Goal: Information Seeking & Learning: Check status

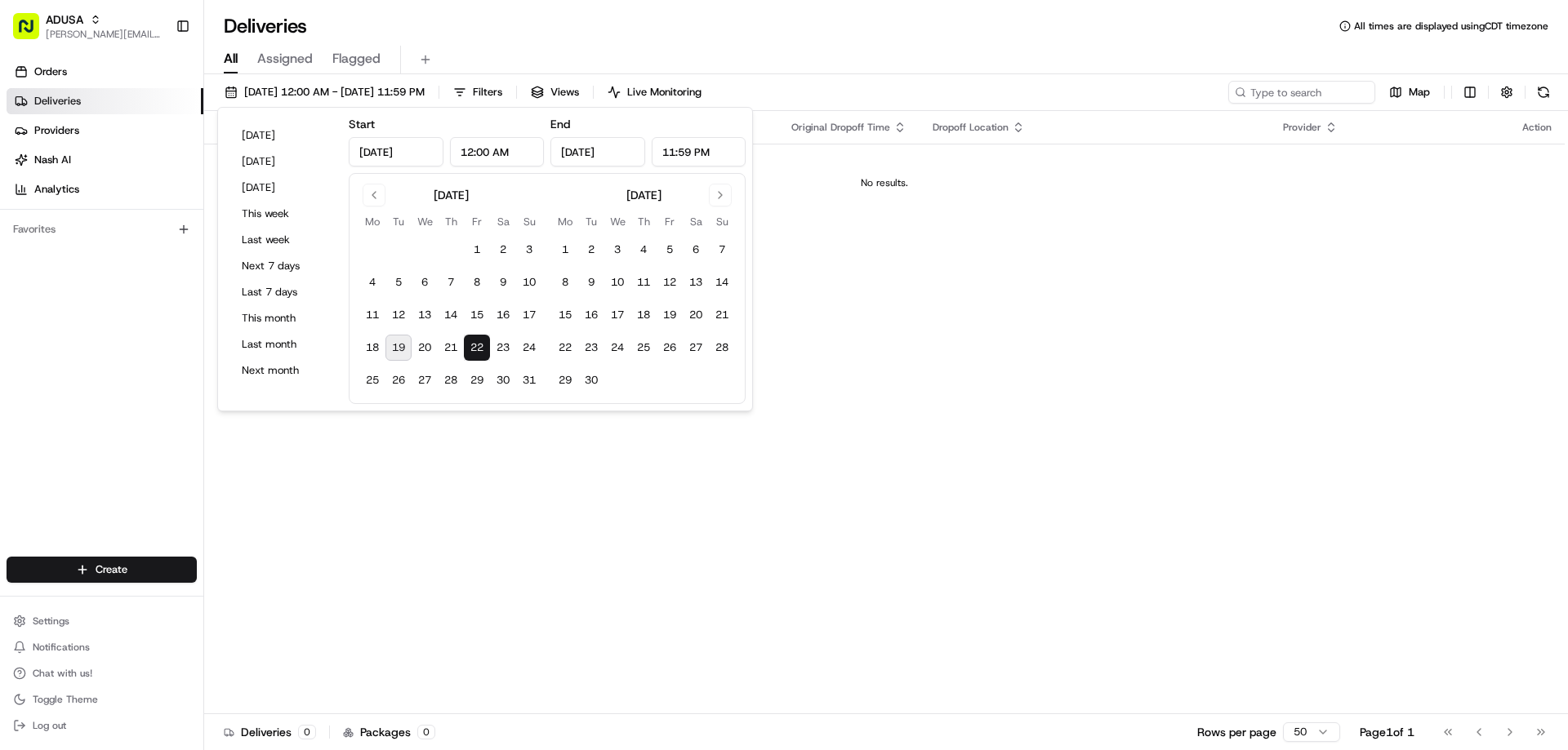
click at [402, 346] on button "19" at bounding box center [398, 347] width 26 height 26
type input "[DATE]"
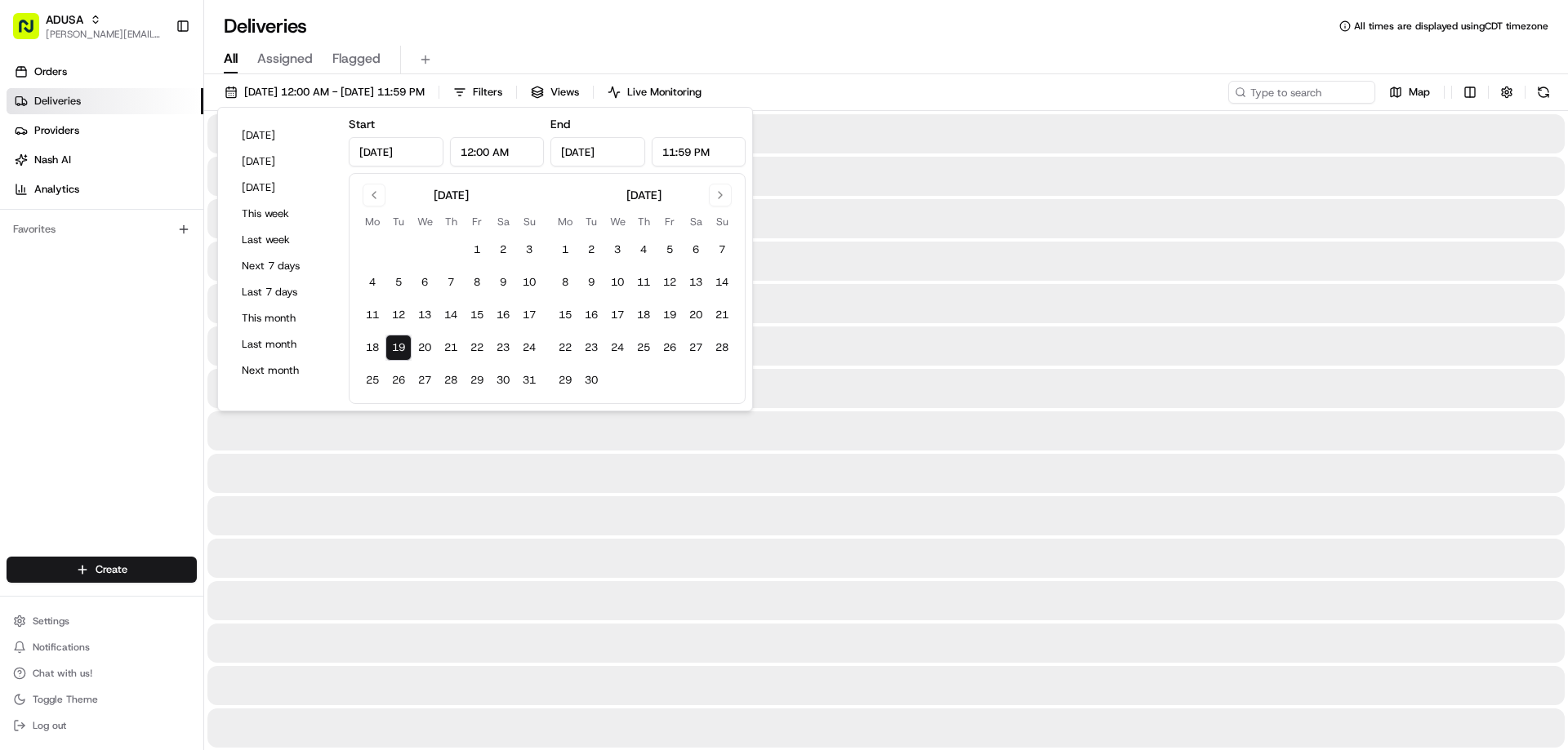
click at [401, 343] on button "19" at bounding box center [398, 347] width 26 height 26
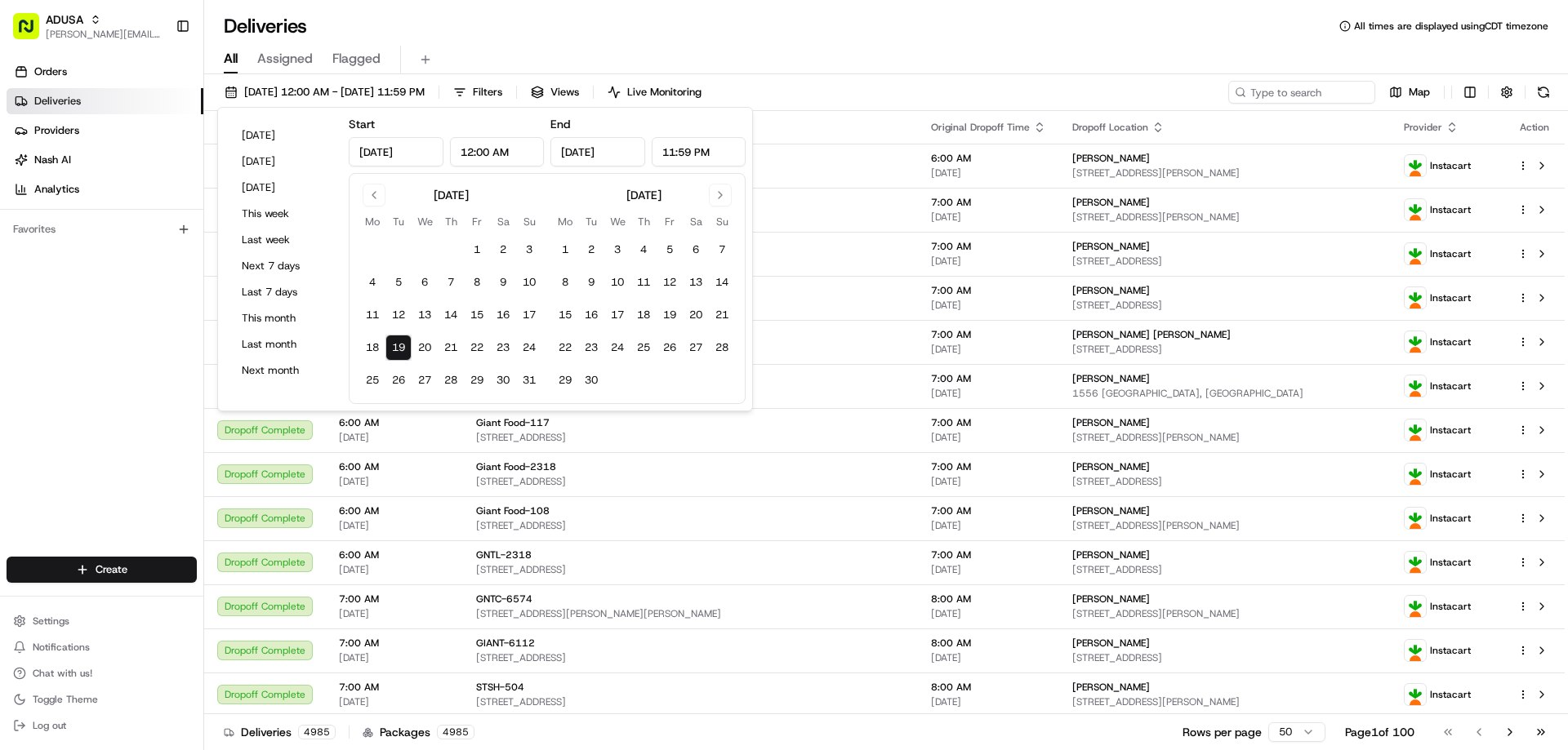
click at [401, 343] on button "19" at bounding box center [398, 347] width 26 height 26
click at [785, 122] on div "Pickup Location" at bounding box center [690, 126] width 429 height 13
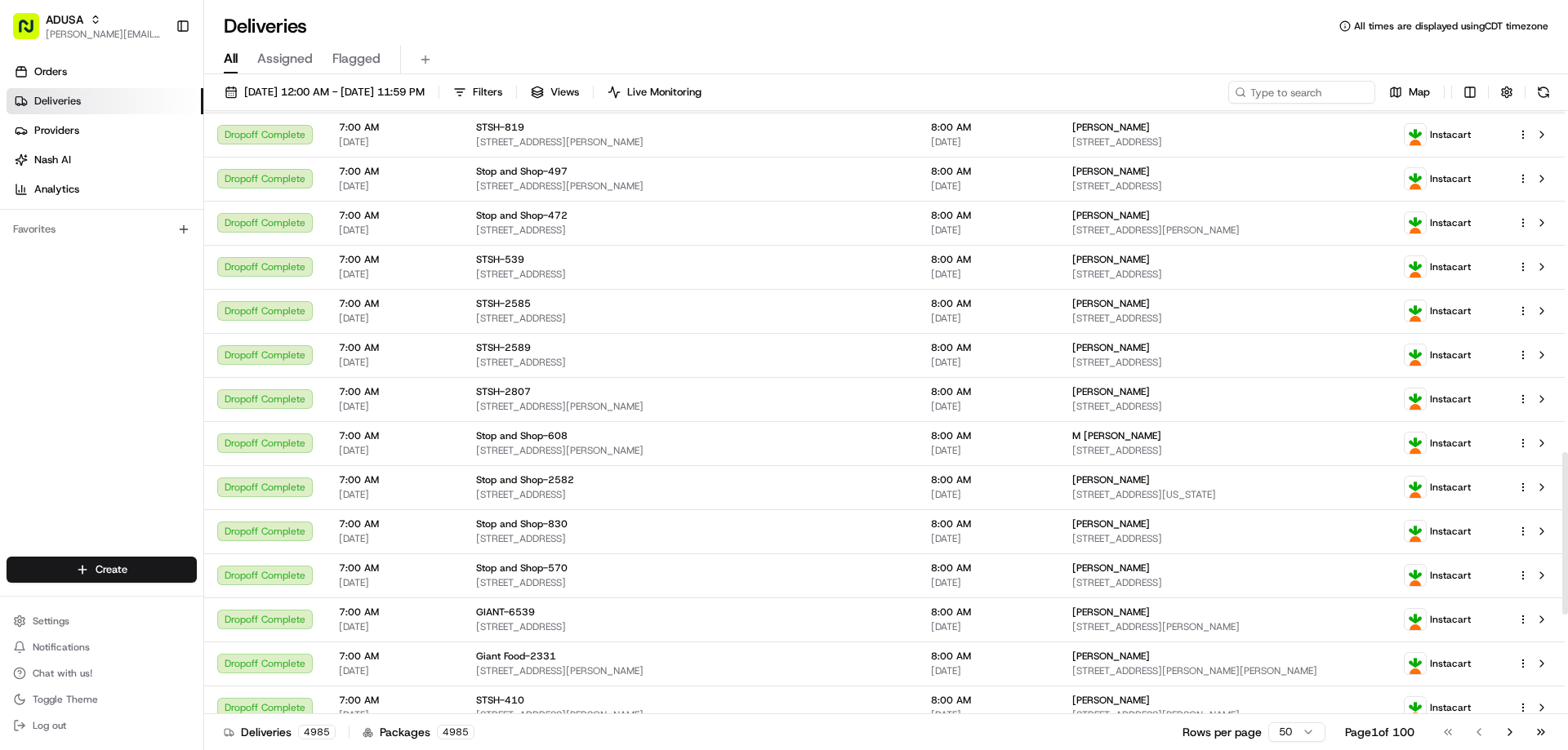
scroll to position [1634, 0]
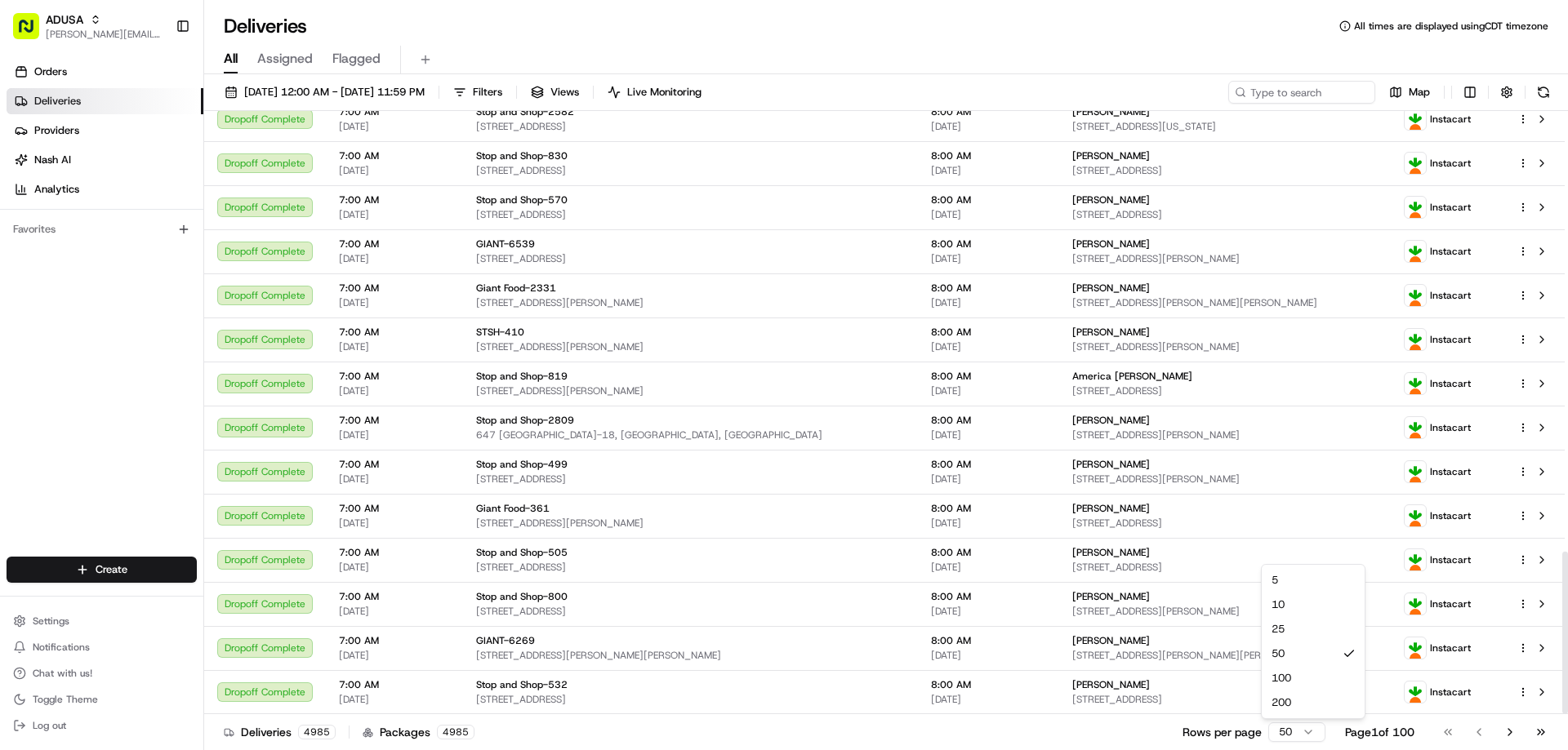
click at [1298, 729] on html "ADUSA [PERSON_NAME][EMAIL_ADDRESS][PERSON_NAME][DOMAIN_NAME] Toggle Sidebar Ord…" at bounding box center [784, 375] width 1568 height 750
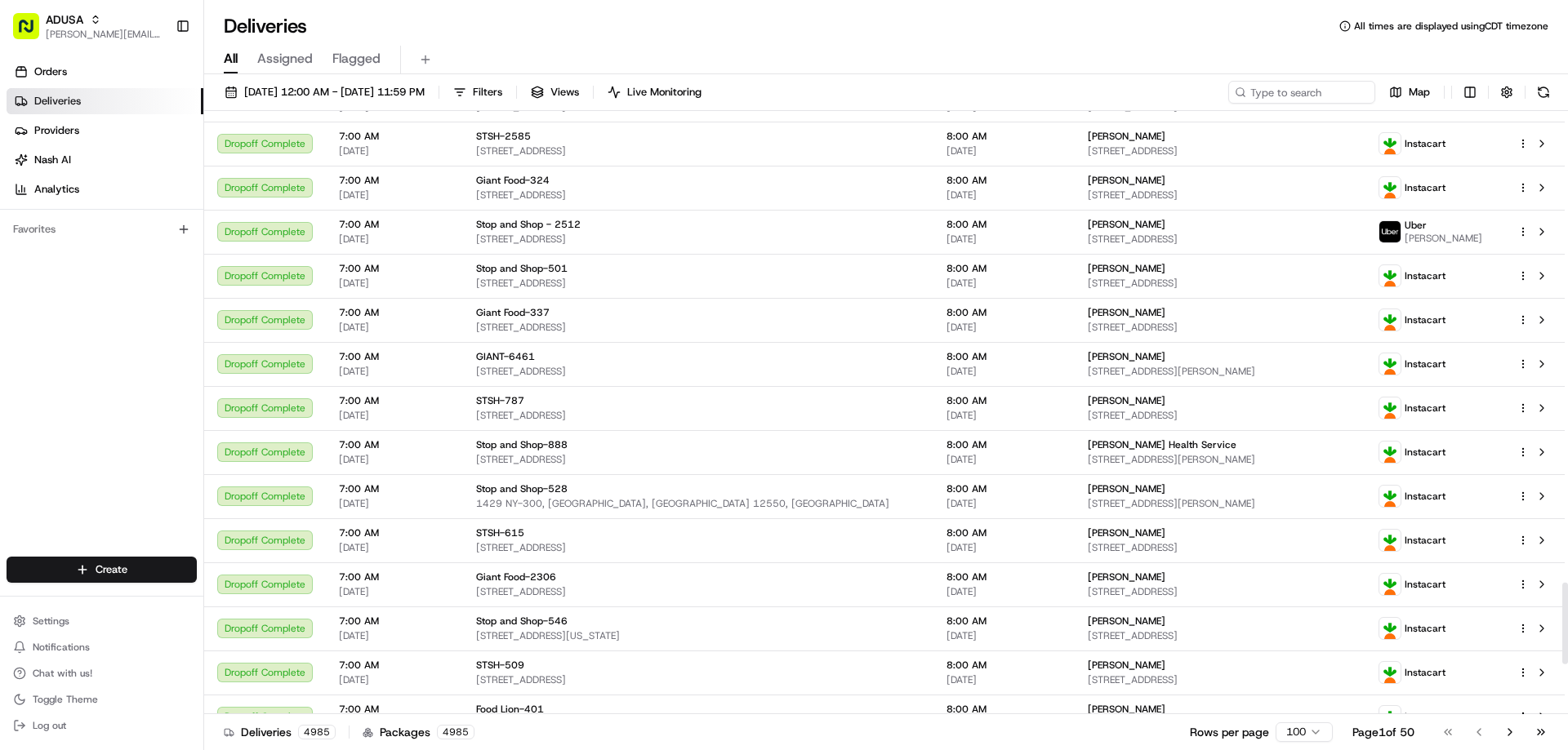
scroll to position [3349, 0]
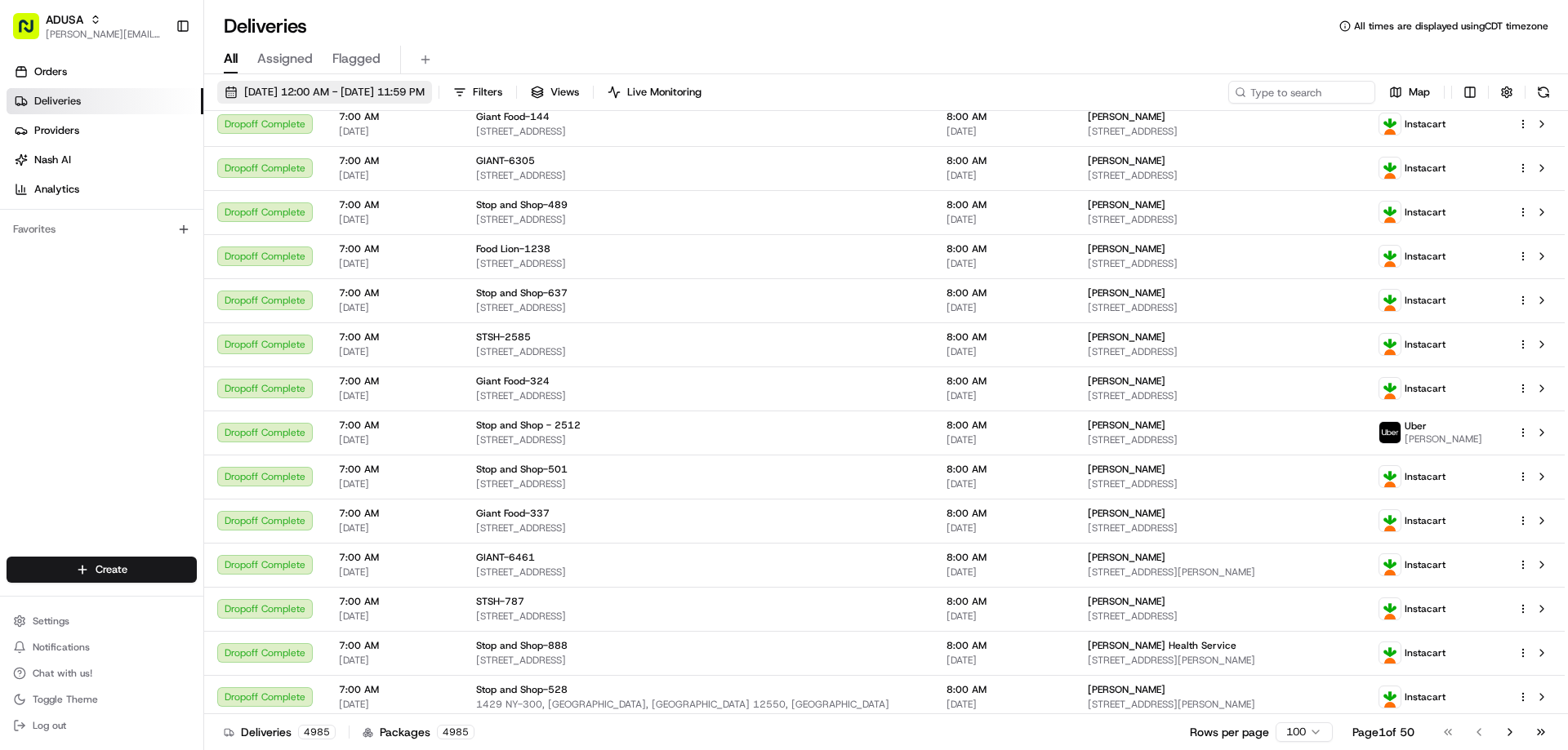
click at [269, 89] on span "[DATE] 12:00 AM - [DATE] 11:59 PM" at bounding box center [335, 91] width 181 height 15
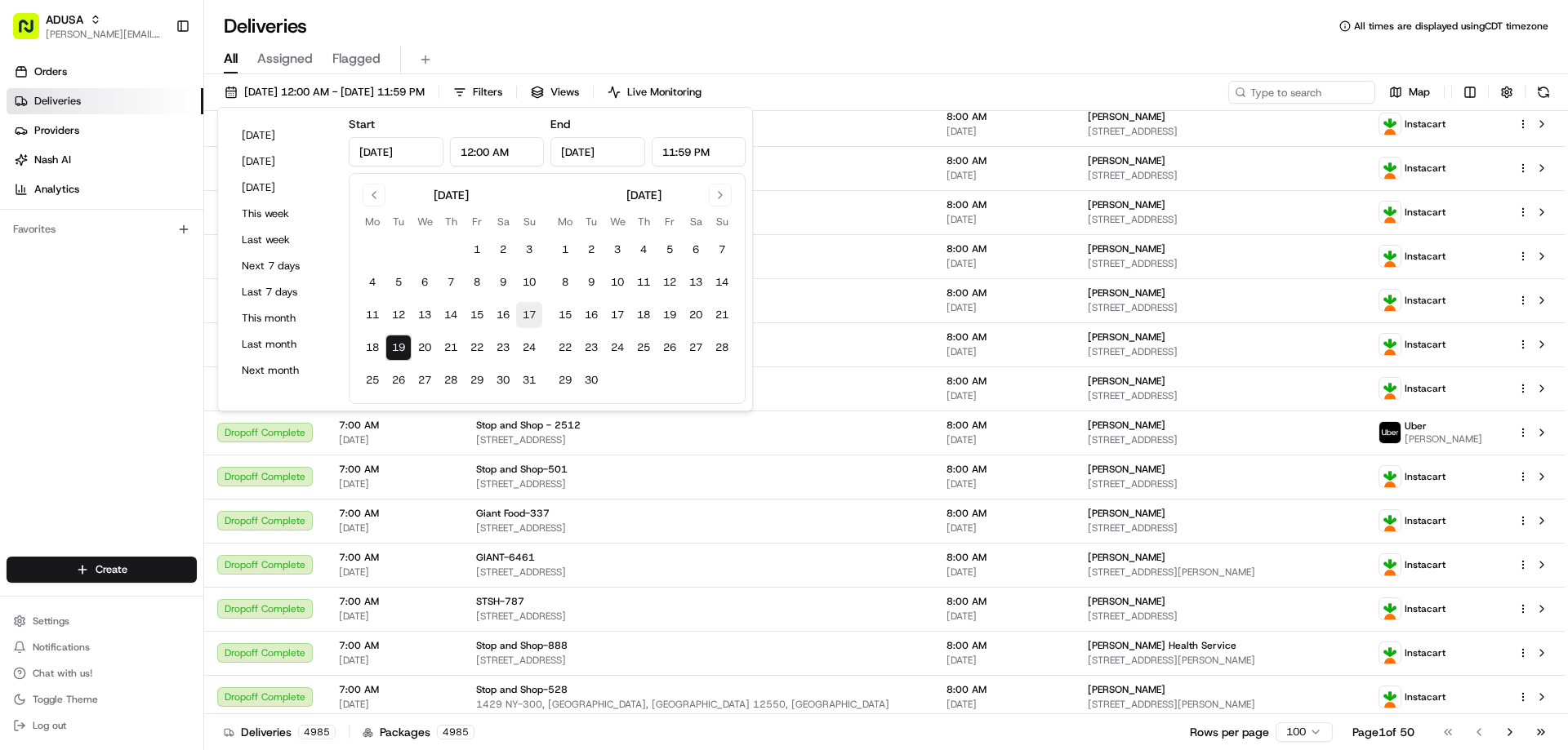
click at [526, 315] on button "17" at bounding box center [529, 315] width 26 height 26
type input "[DATE]"
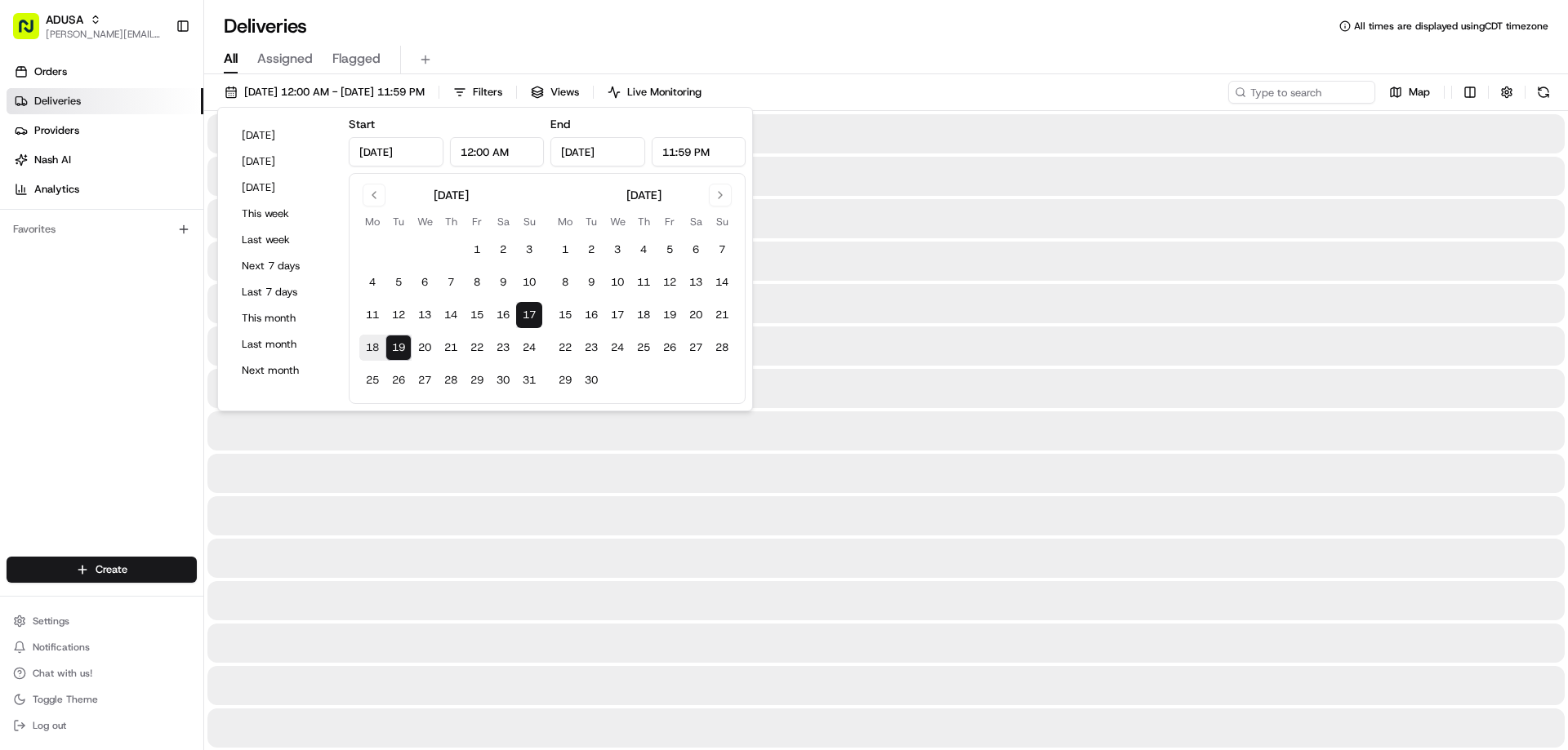
click at [523, 315] on button "17" at bounding box center [529, 315] width 26 height 26
type input "[DATE]"
click at [523, 315] on button "17" at bounding box center [529, 315] width 26 height 26
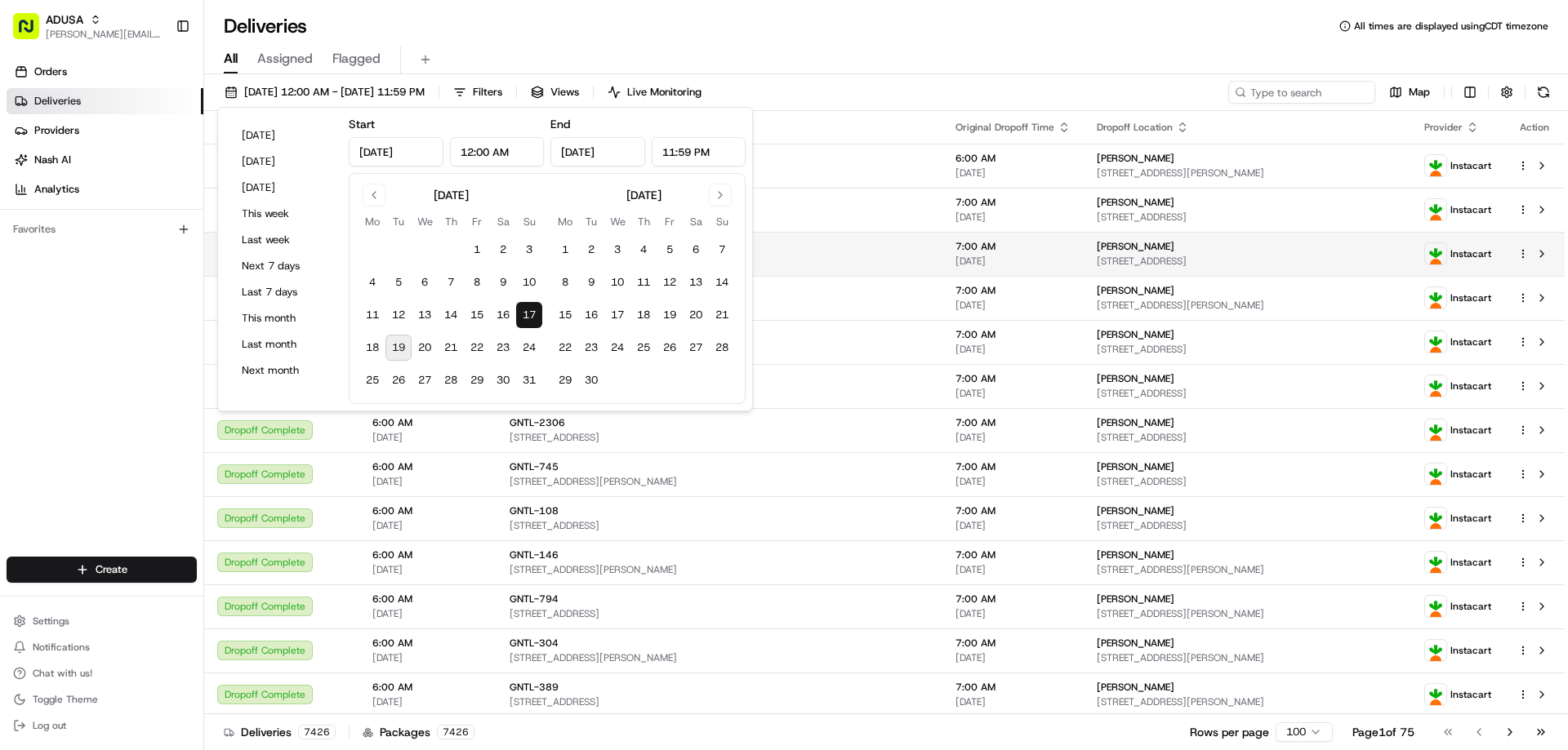
click at [825, 272] on td "GNTL-337 [STREET_ADDRESS]" at bounding box center [719, 253] width 445 height 44
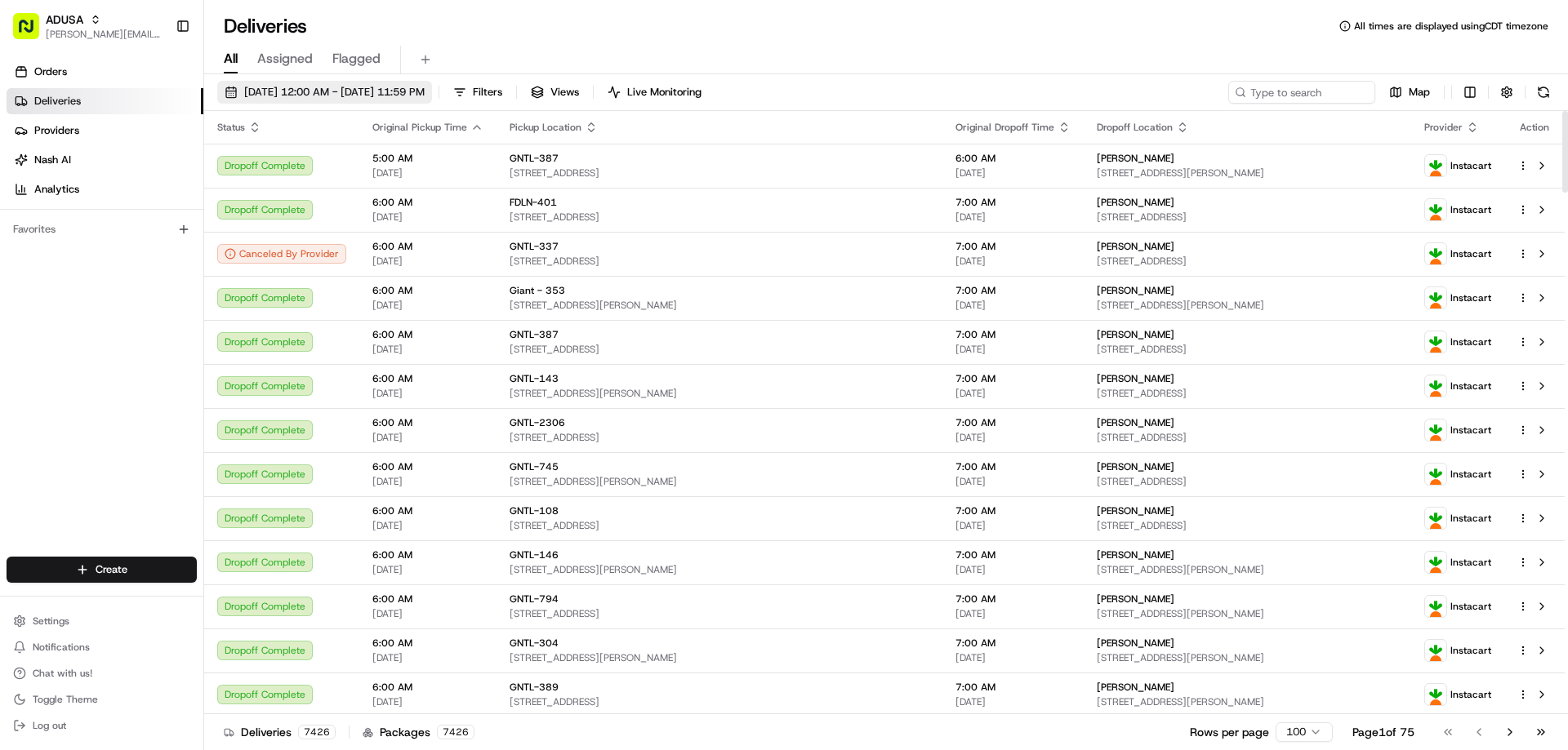
click at [318, 89] on span "[DATE] 12:00 AM - [DATE] 11:59 PM" at bounding box center [335, 91] width 181 height 15
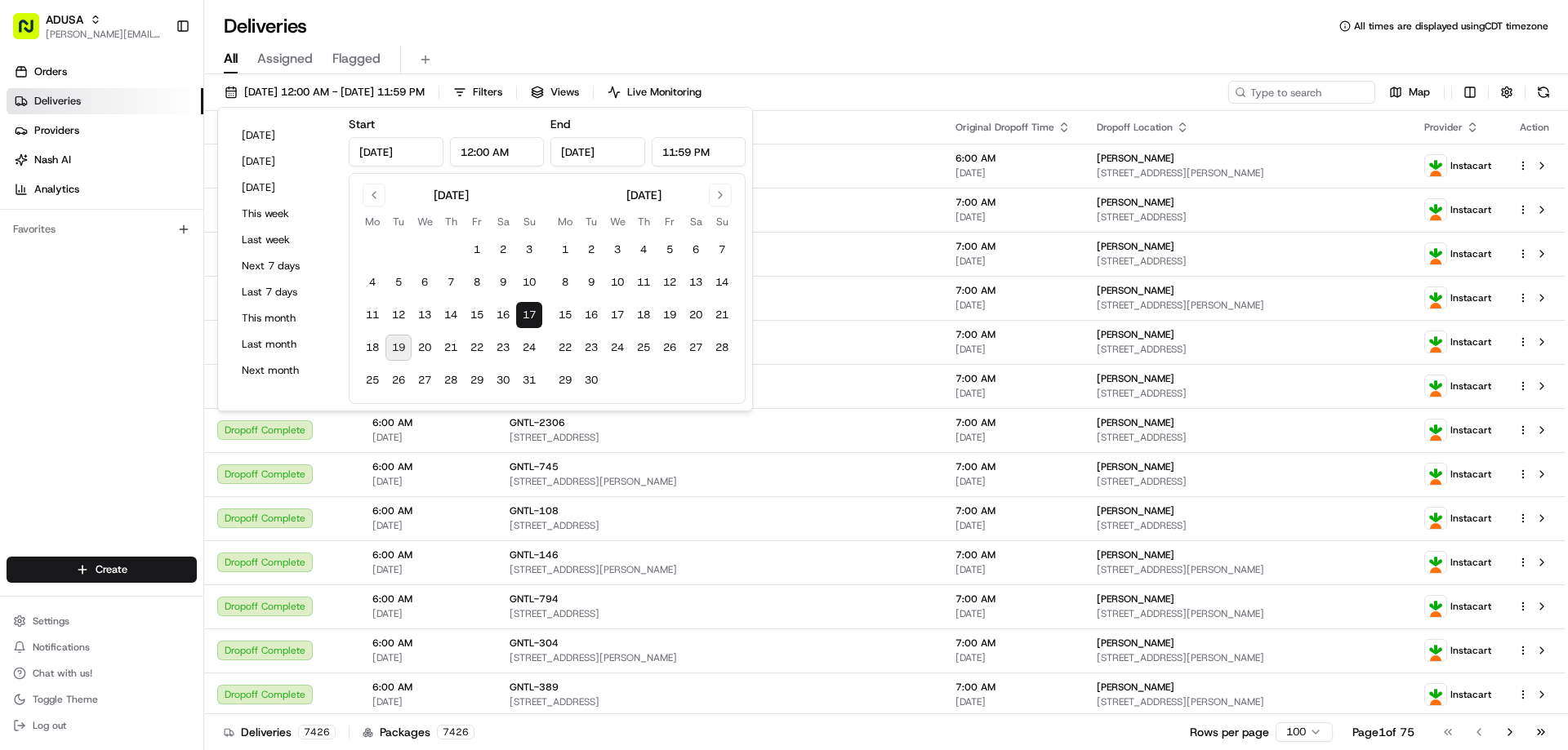
click at [402, 347] on button "19" at bounding box center [398, 347] width 26 height 26
type input "[DATE]"
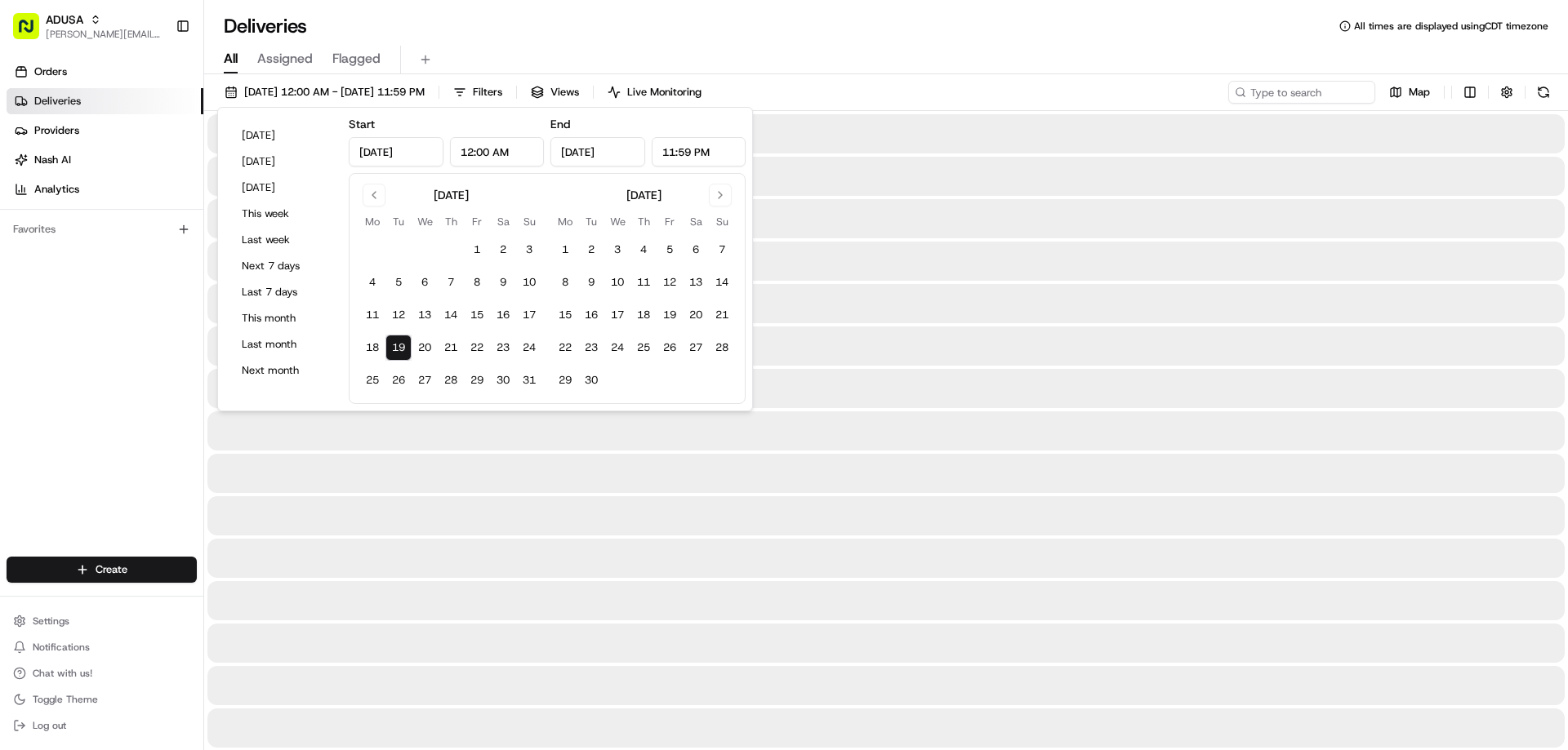
click at [402, 347] on button "19" at bounding box center [398, 347] width 26 height 26
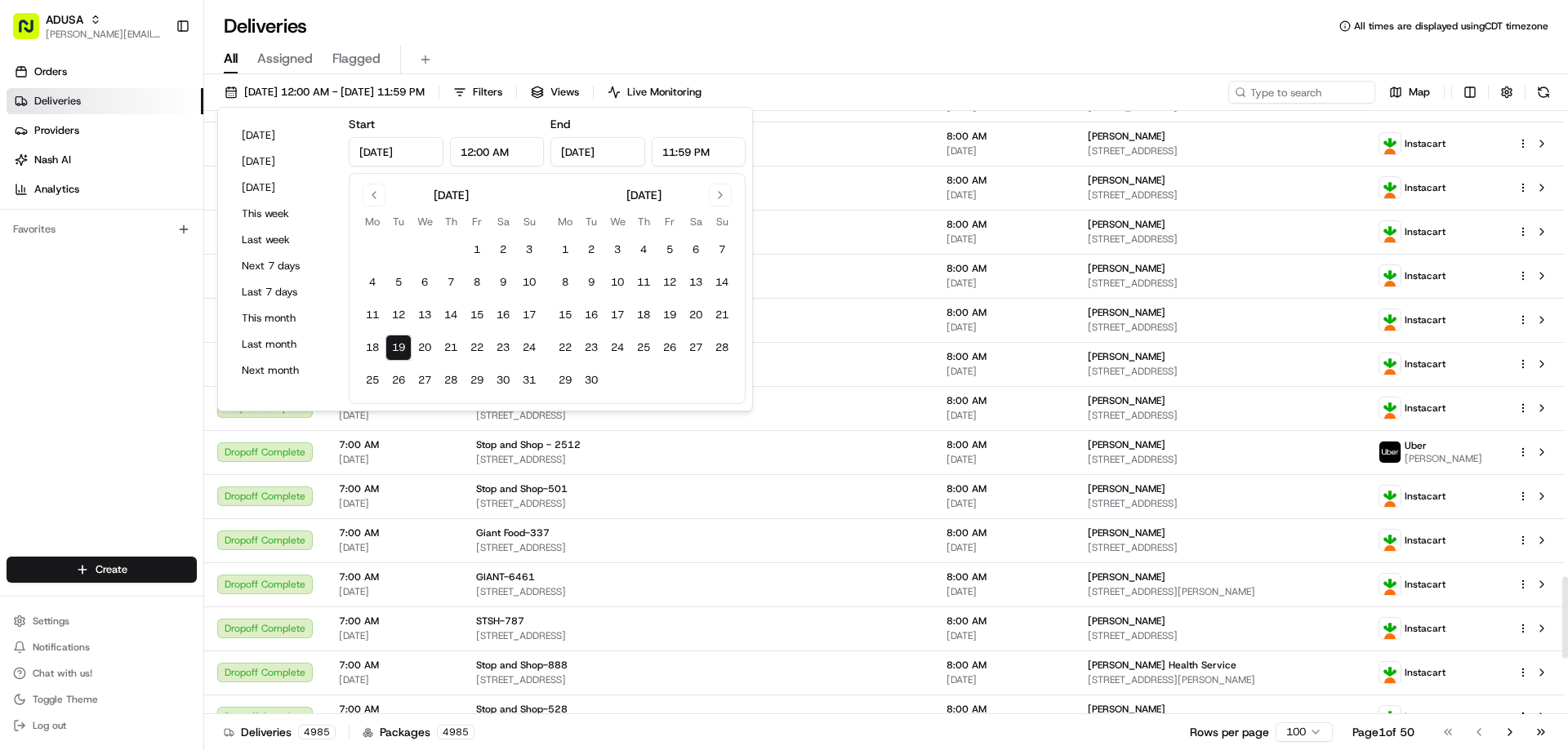
scroll to position [3430, 0]
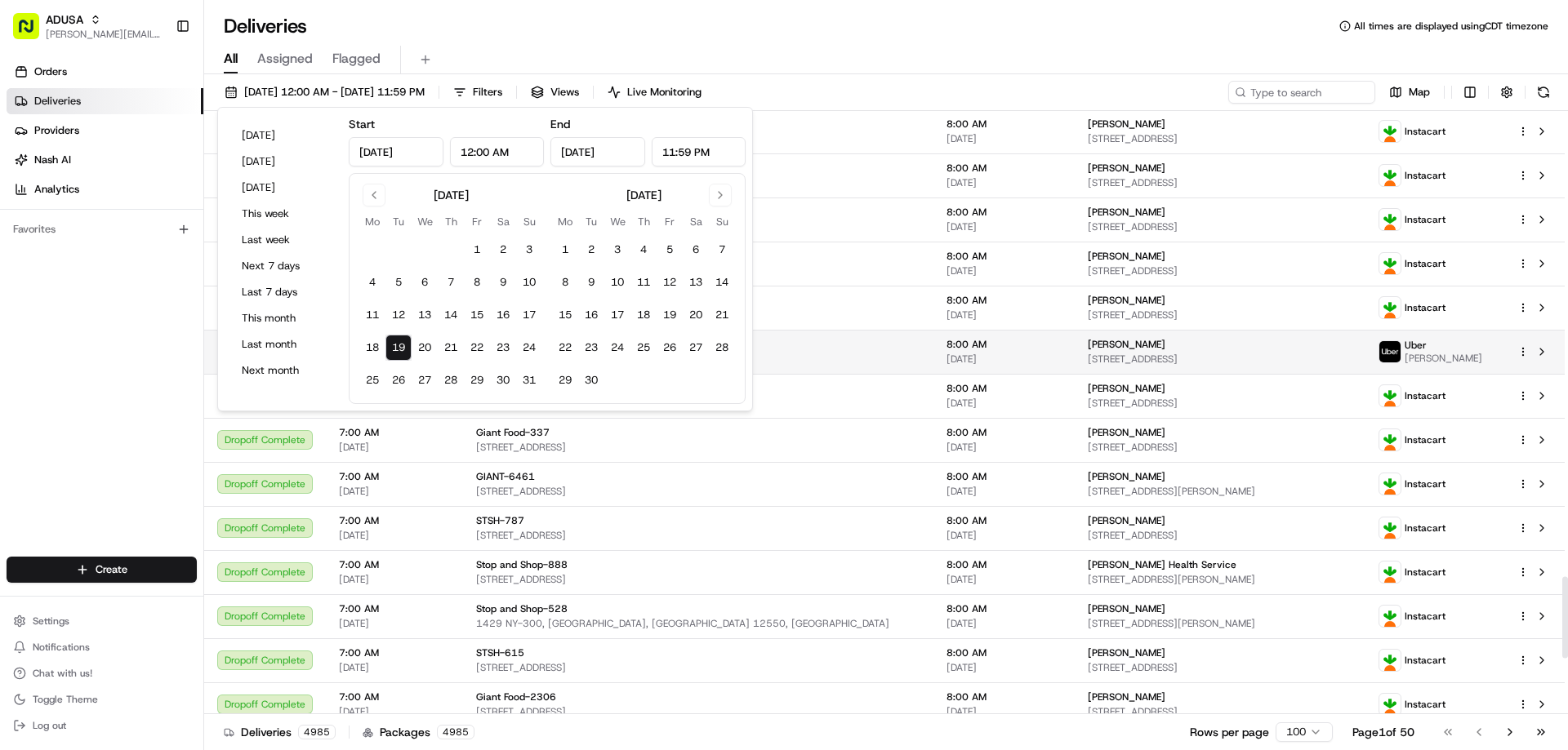
click at [946, 343] on span "8:00 AM" at bounding box center [1004, 344] width 115 height 13
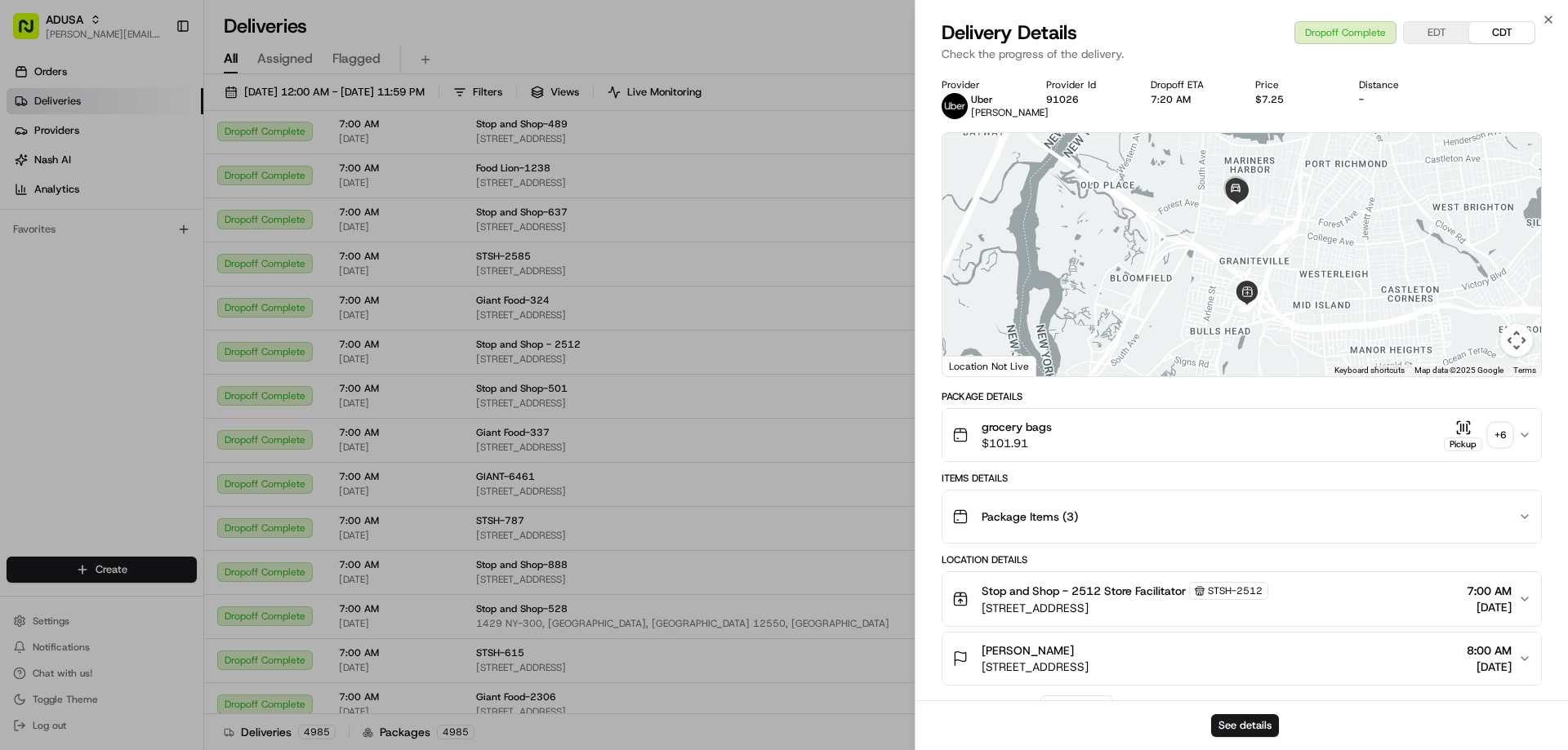
click at [1463, 436] on icon "button" at bounding box center [1463, 427] width 17 height 17
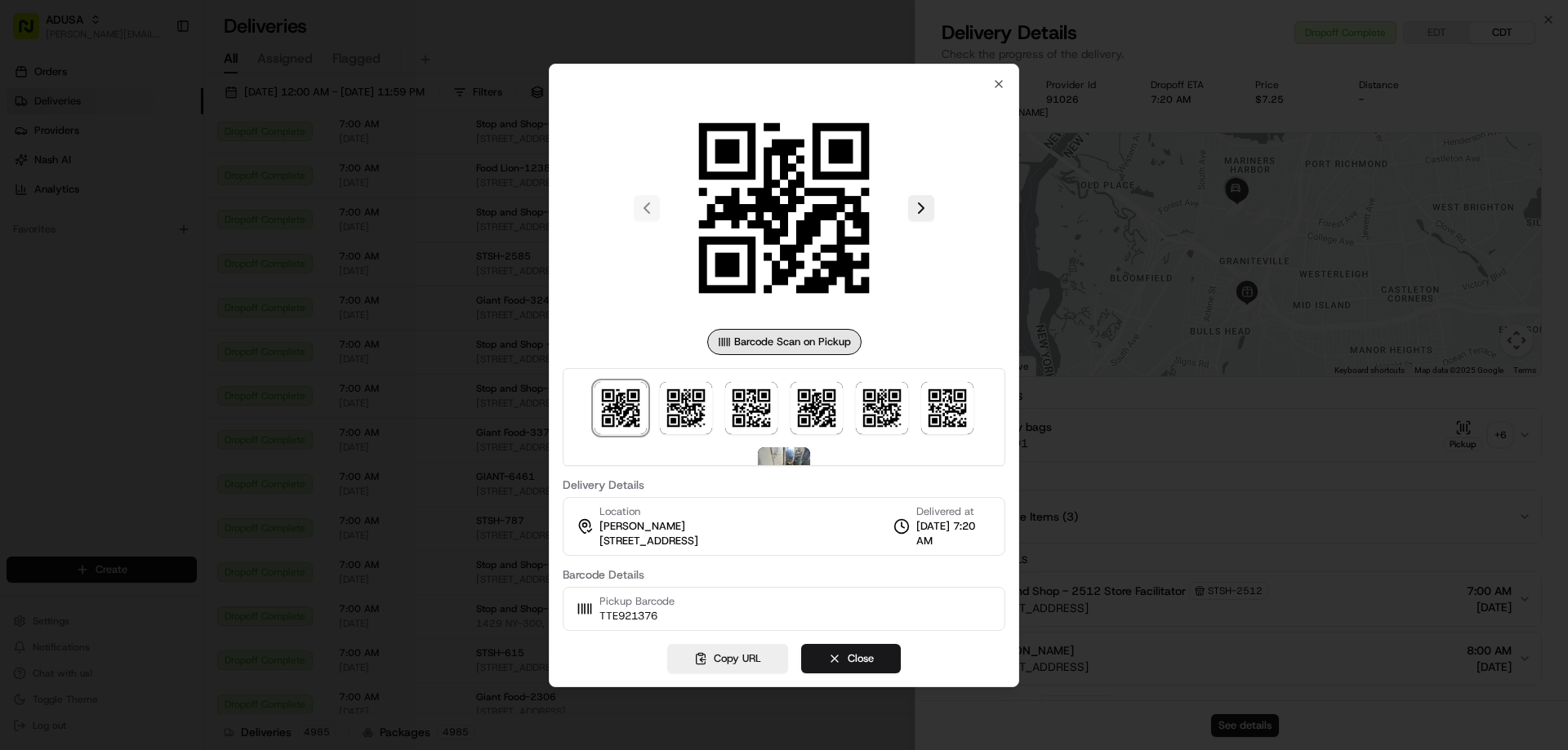
click at [1005, 402] on div "Barcode Scan on Pickup Delivery Details Location [PERSON_NAME] [STREET_ADDRESS]…" at bounding box center [784, 375] width 471 height 624
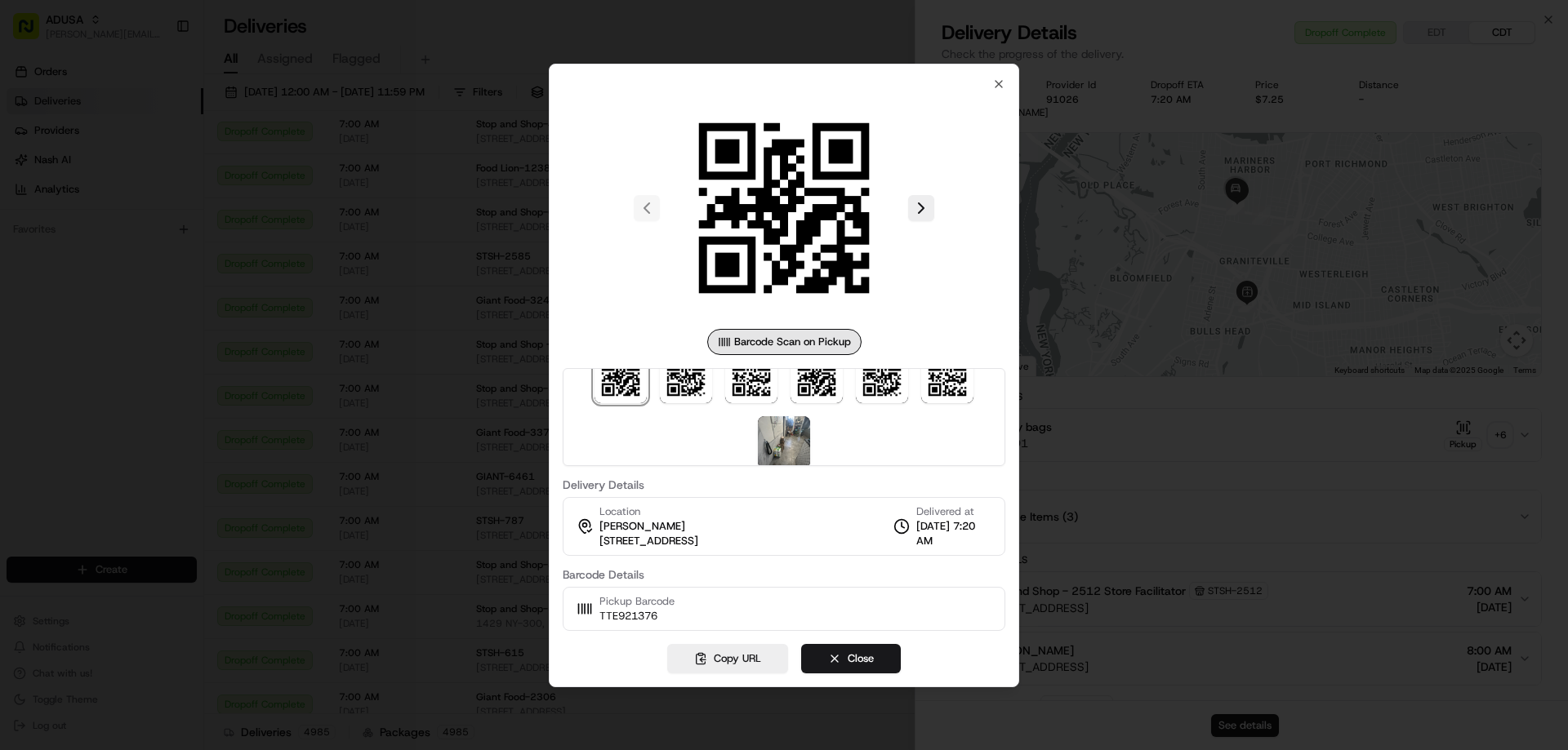
scroll to position [48, 0]
click at [766, 425] on img at bounding box center [784, 426] width 53 height 53
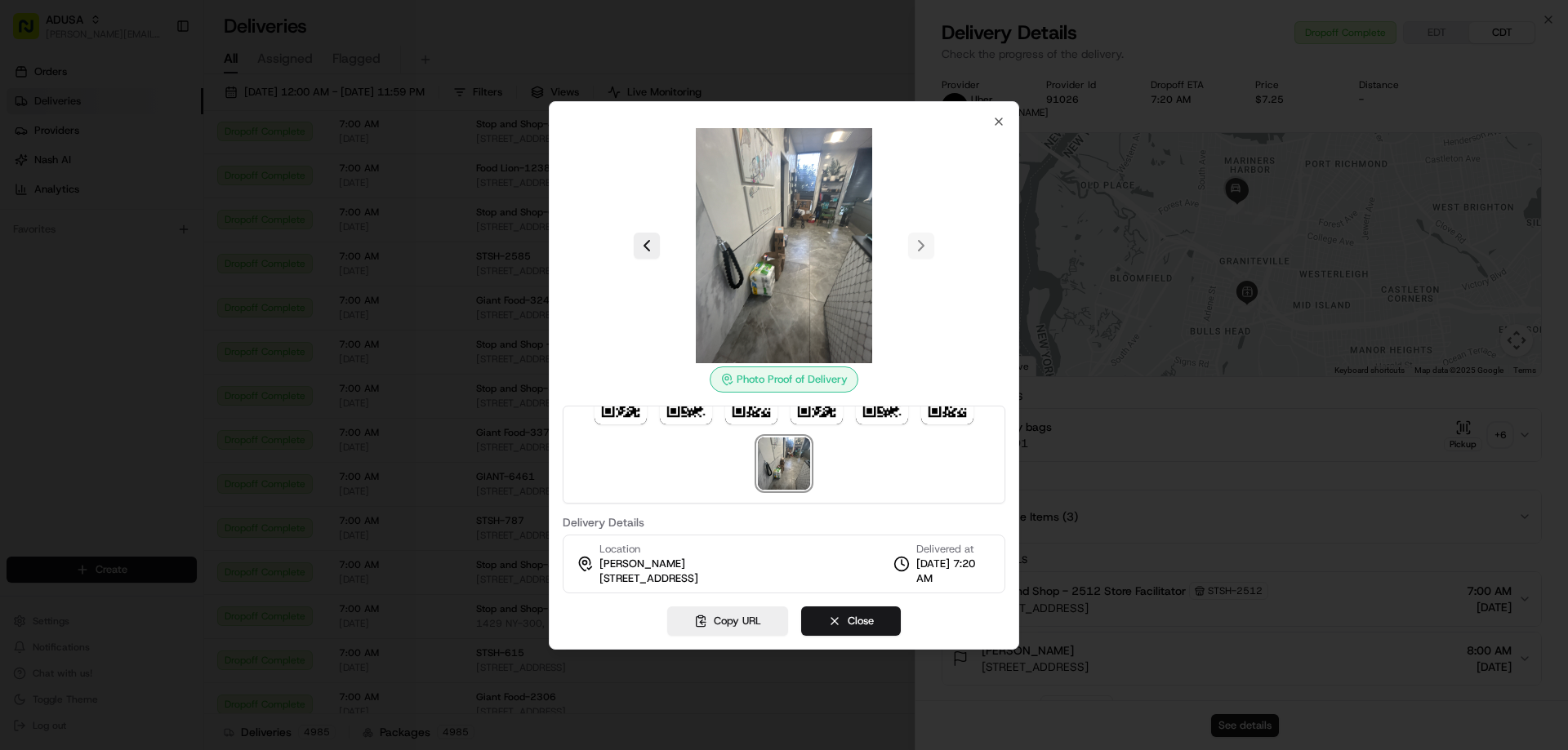
click at [761, 268] on img at bounding box center [784, 246] width 235 height 235
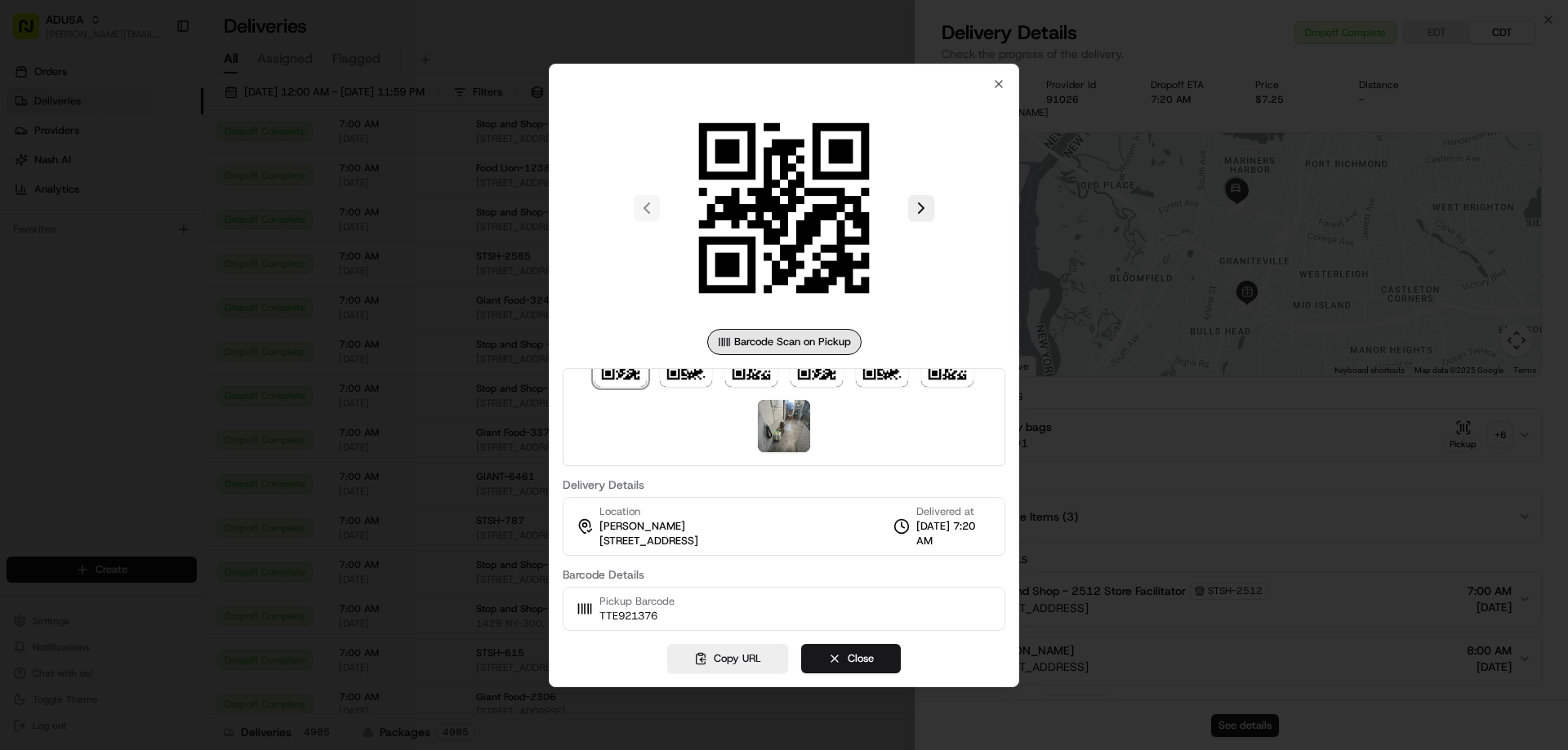
click at [1106, 425] on div at bounding box center [784, 375] width 1568 height 750
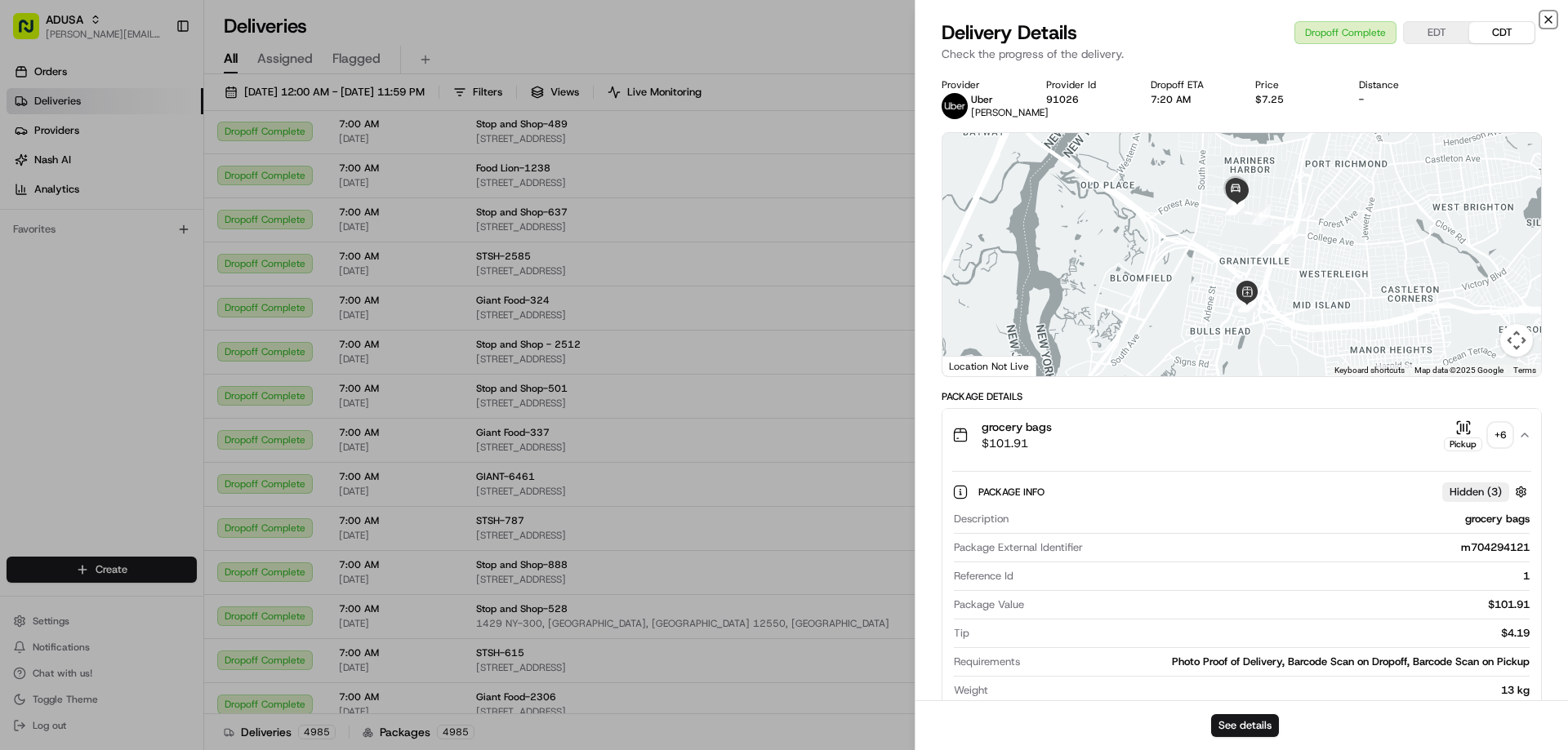
click at [1552, 18] on icon "button" at bounding box center [1548, 18] width 13 height 13
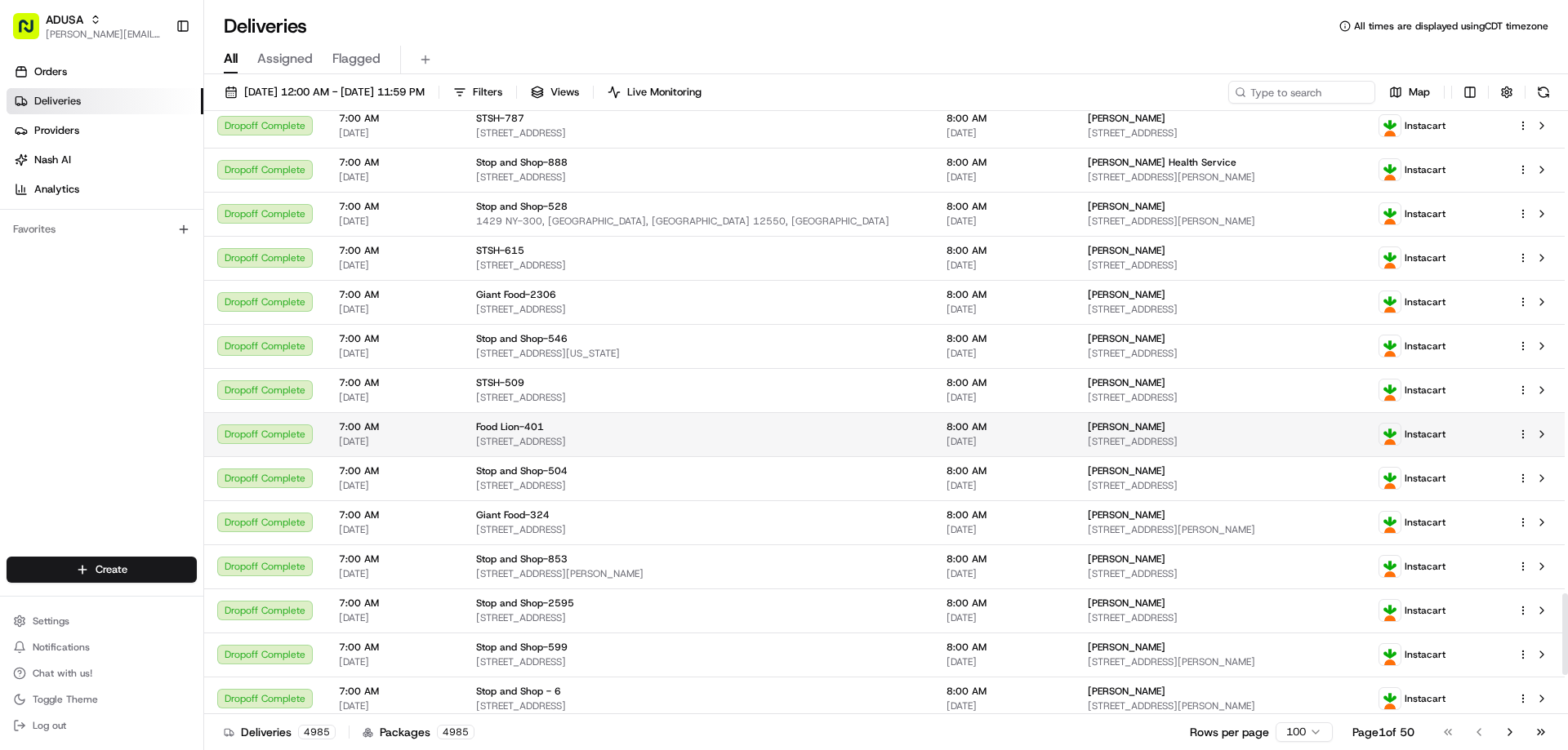
scroll to position [3839, 0]
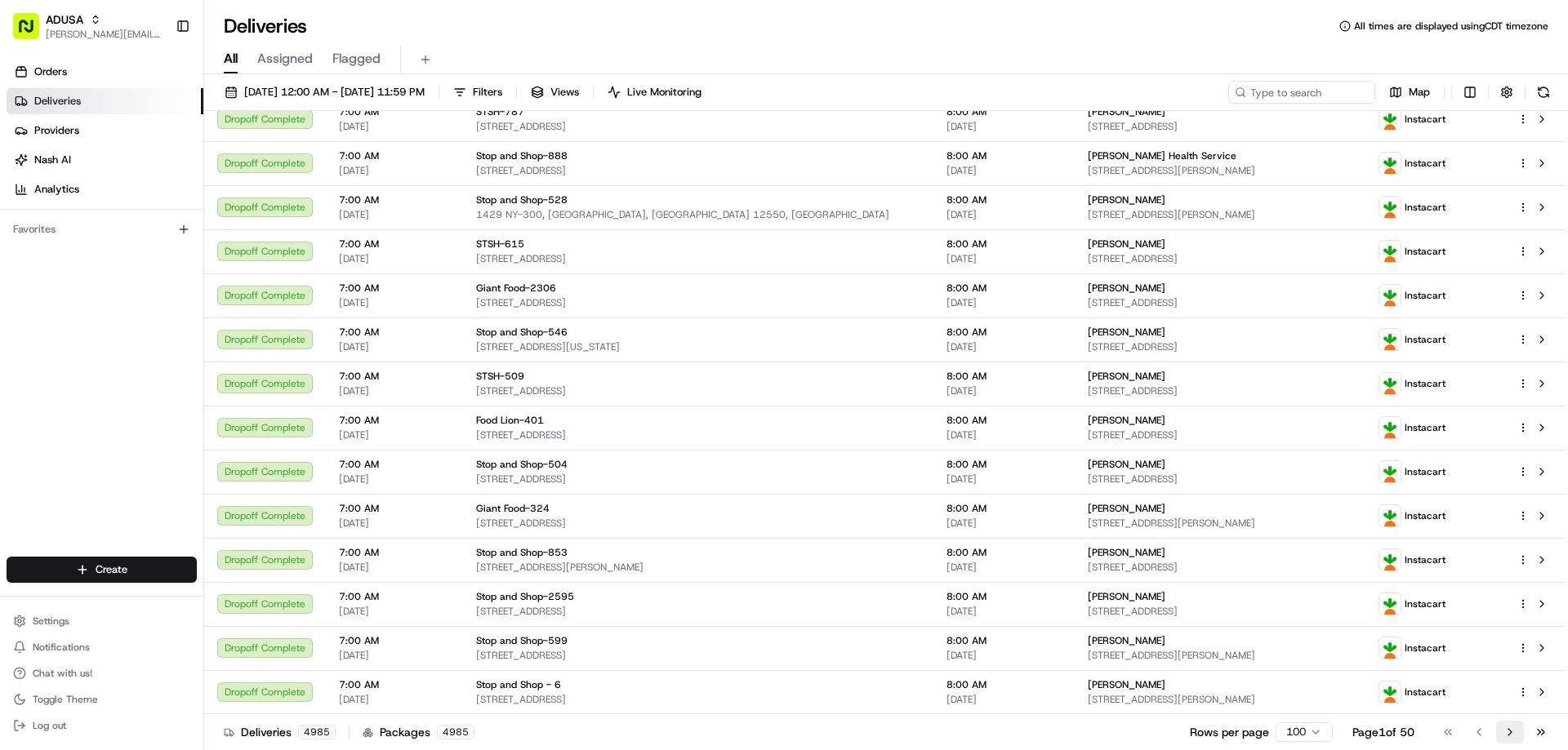
click at [1512, 729] on button "Go to next page" at bounding box center [1510, 732] width 28 height 23
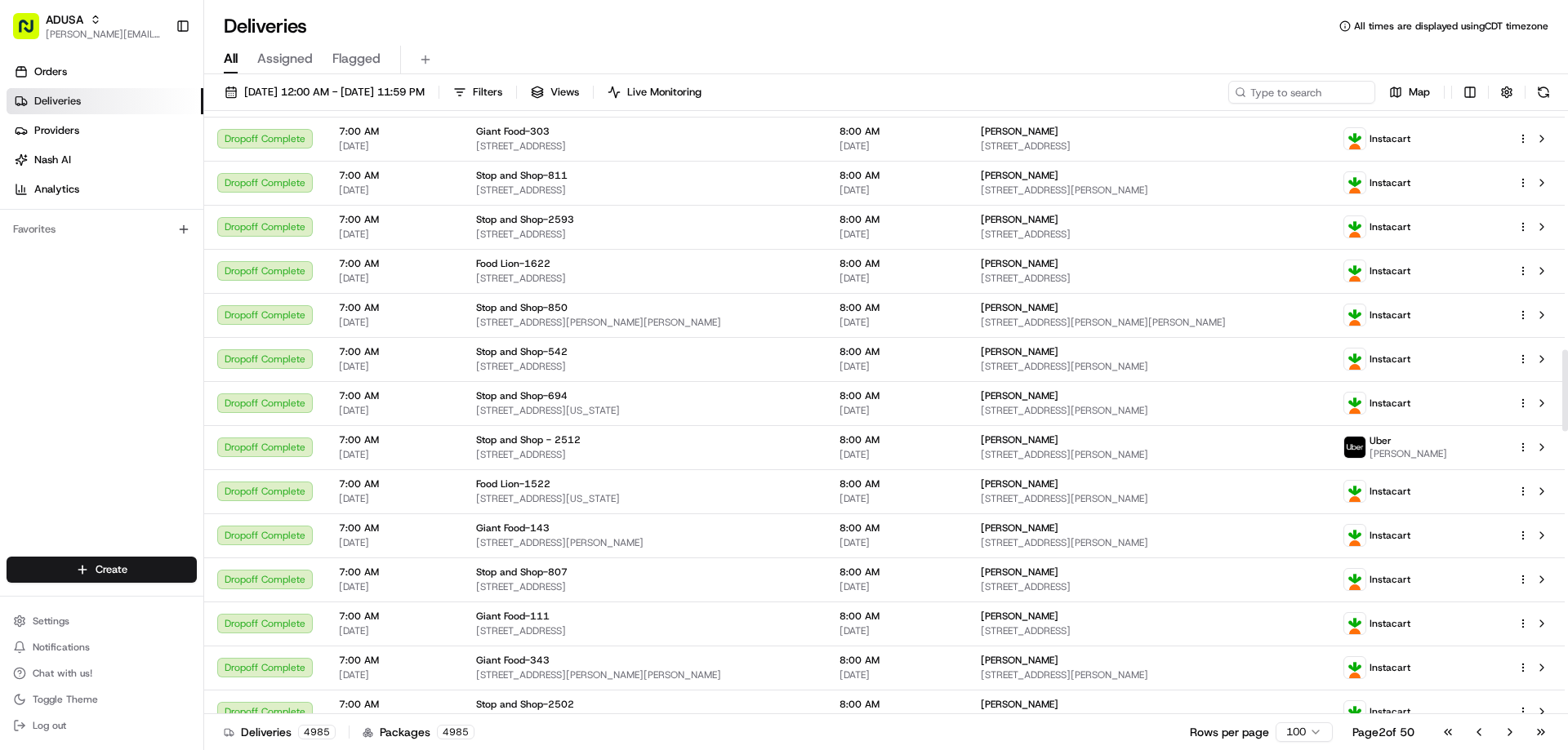
scroll to position [1797, 0]
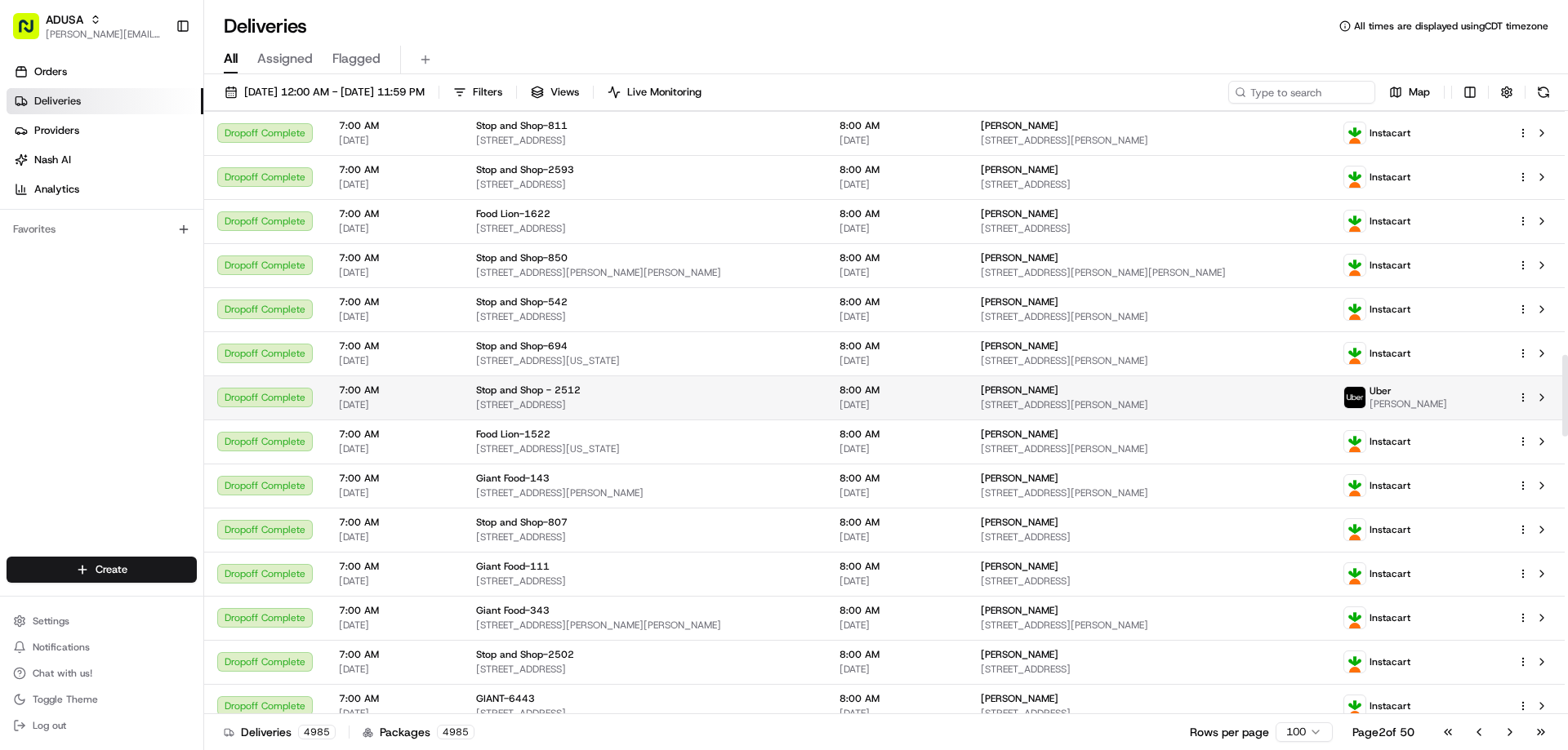
click at [813, 399] on span "[STREET_ADDRESS]" at bounding box center [644, 405] width 338 height 13
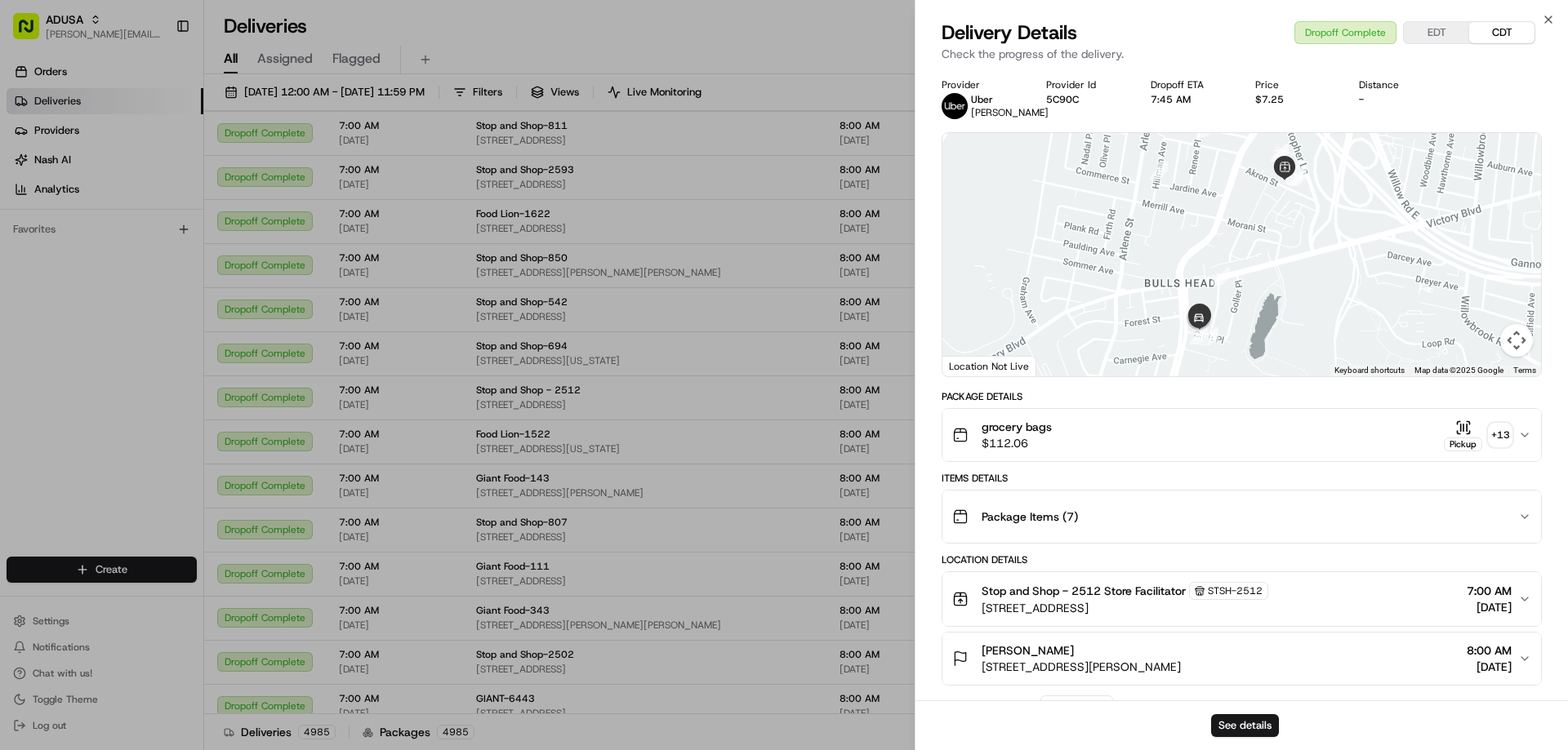
click at [1463, 430] on icon "button" at bounding box center [1463, 427] width 0 height 7
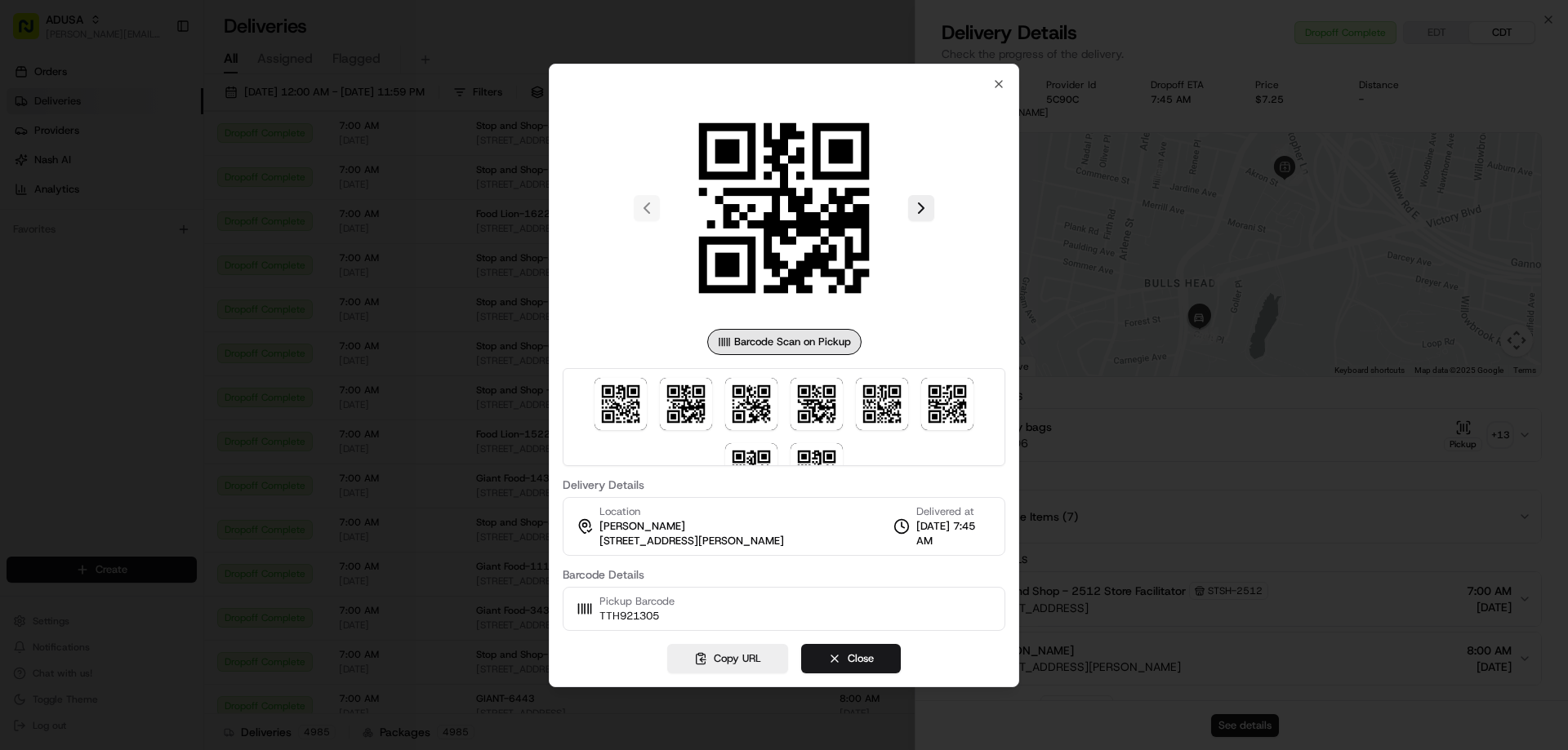
scroll to position [113, 0]
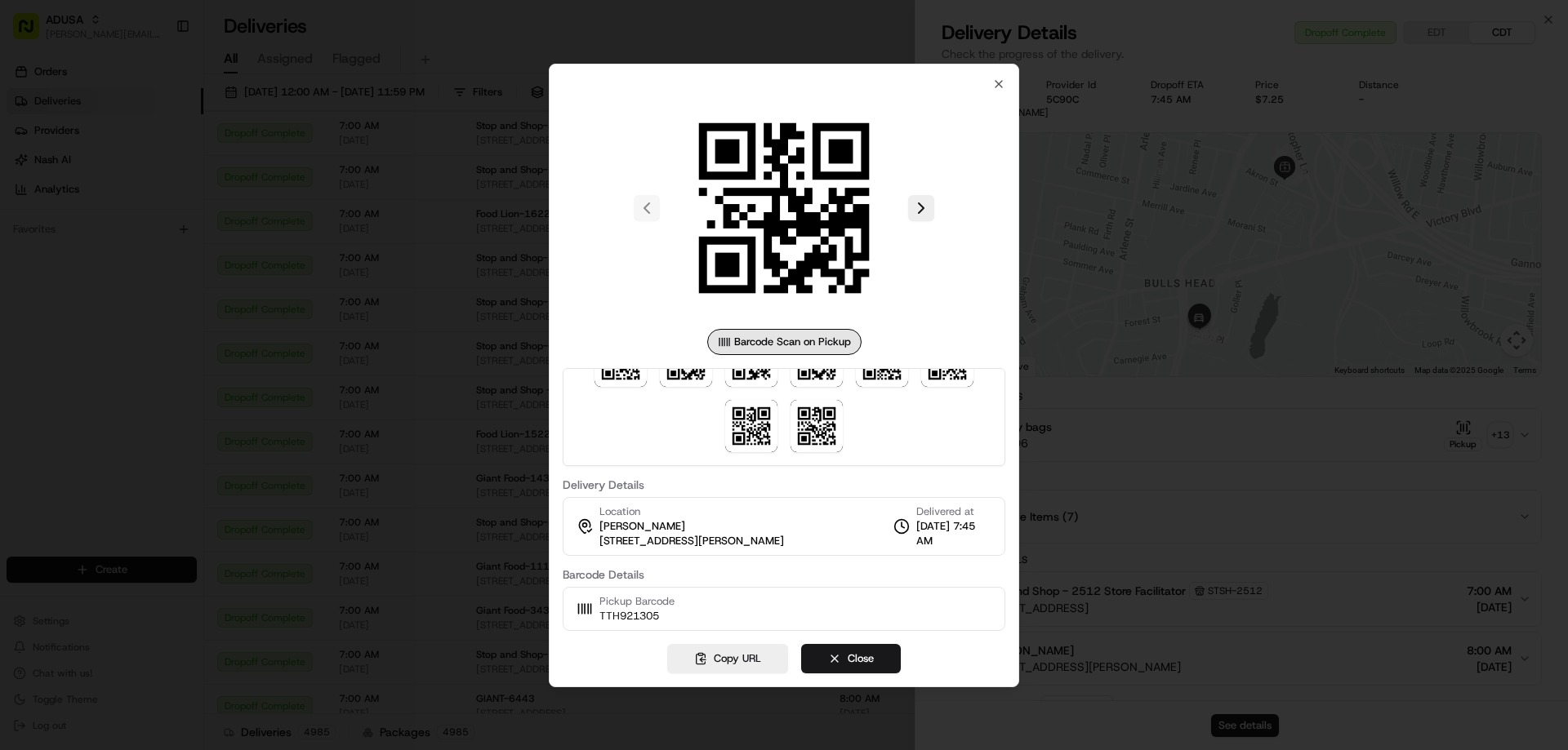
click at [1098, 436] on div at bounding box center [784, 375] width 1568 height 750
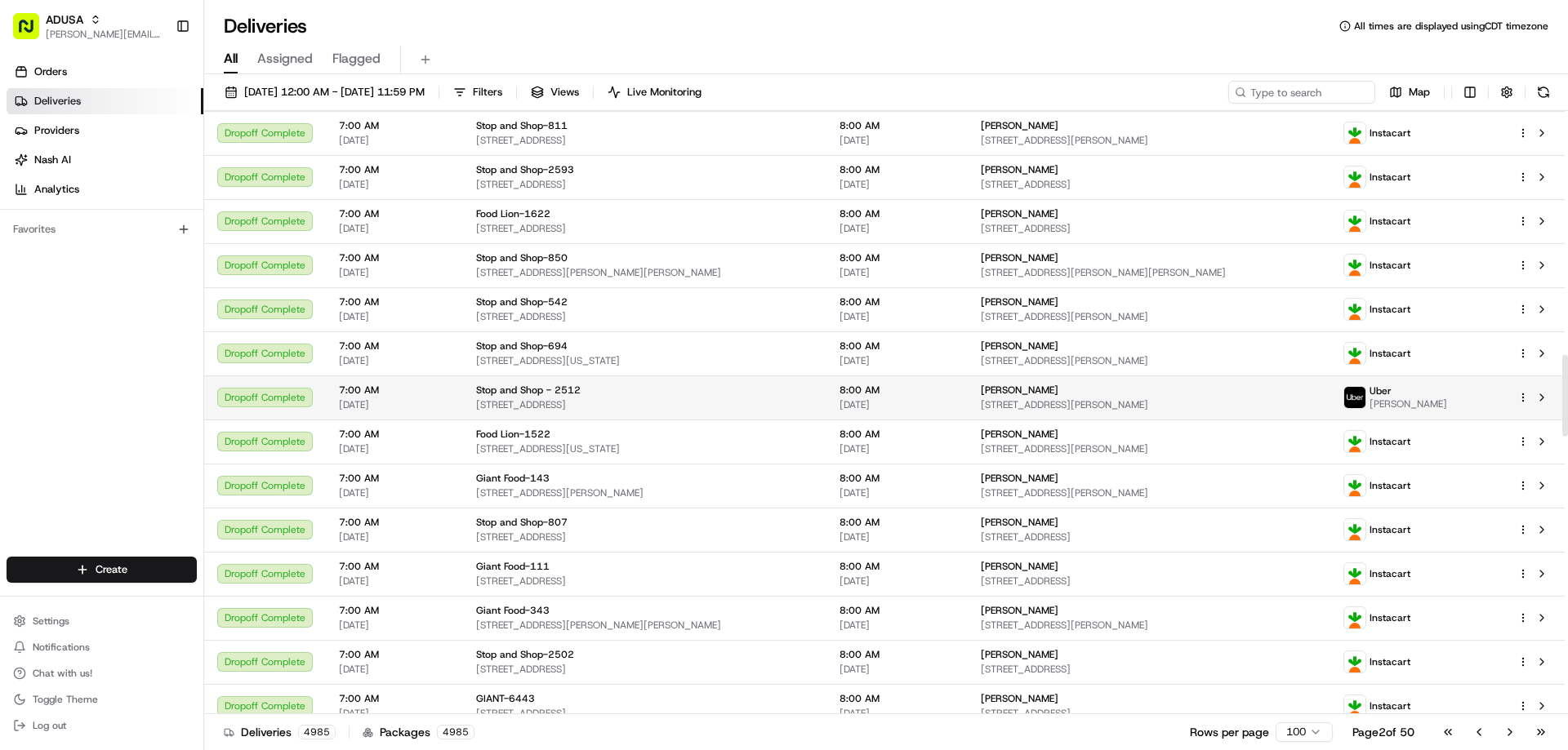
click at [884, 401] on span "[DATE]" at bounding box center [897, 405] width 115 height 13
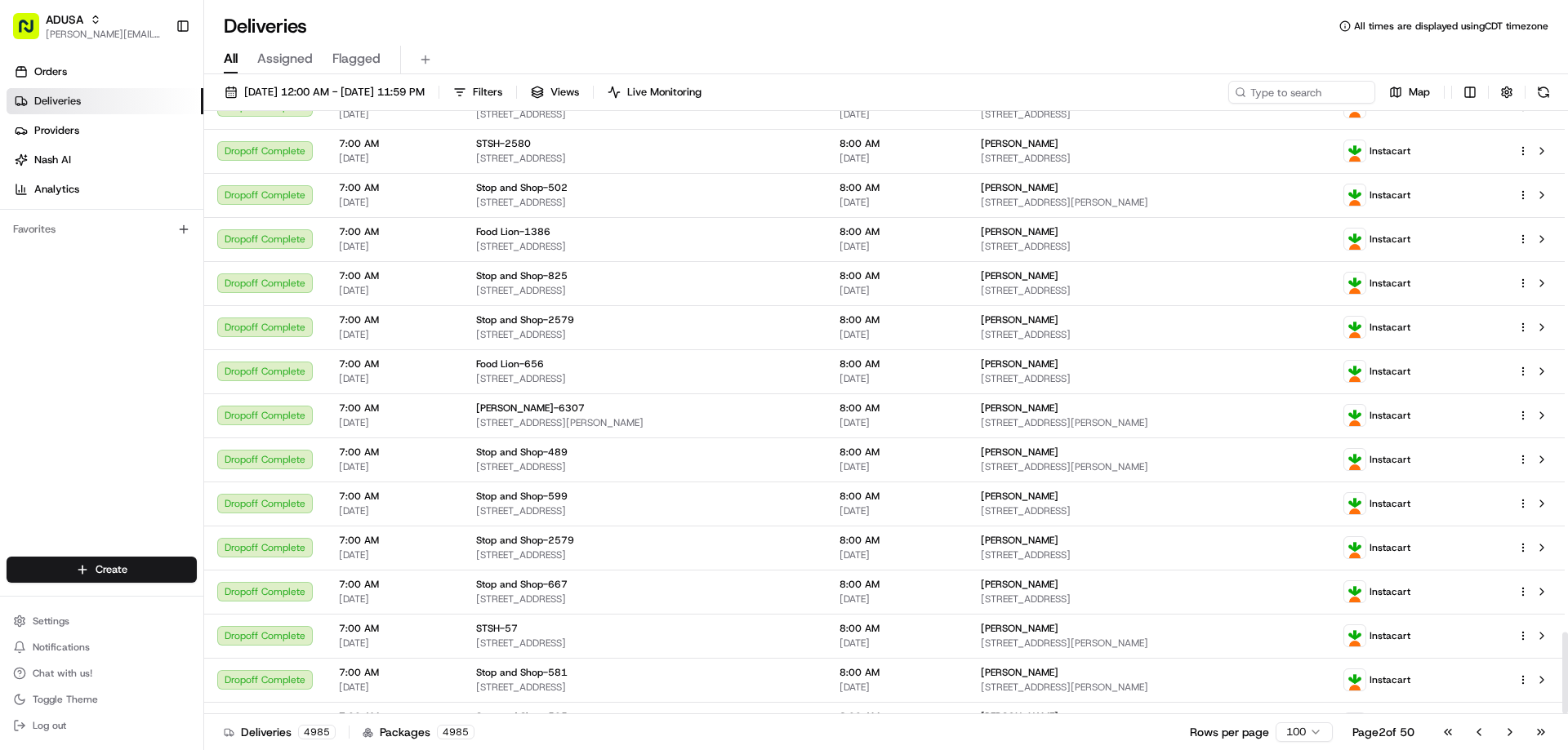
scroll to position [3839, 0]
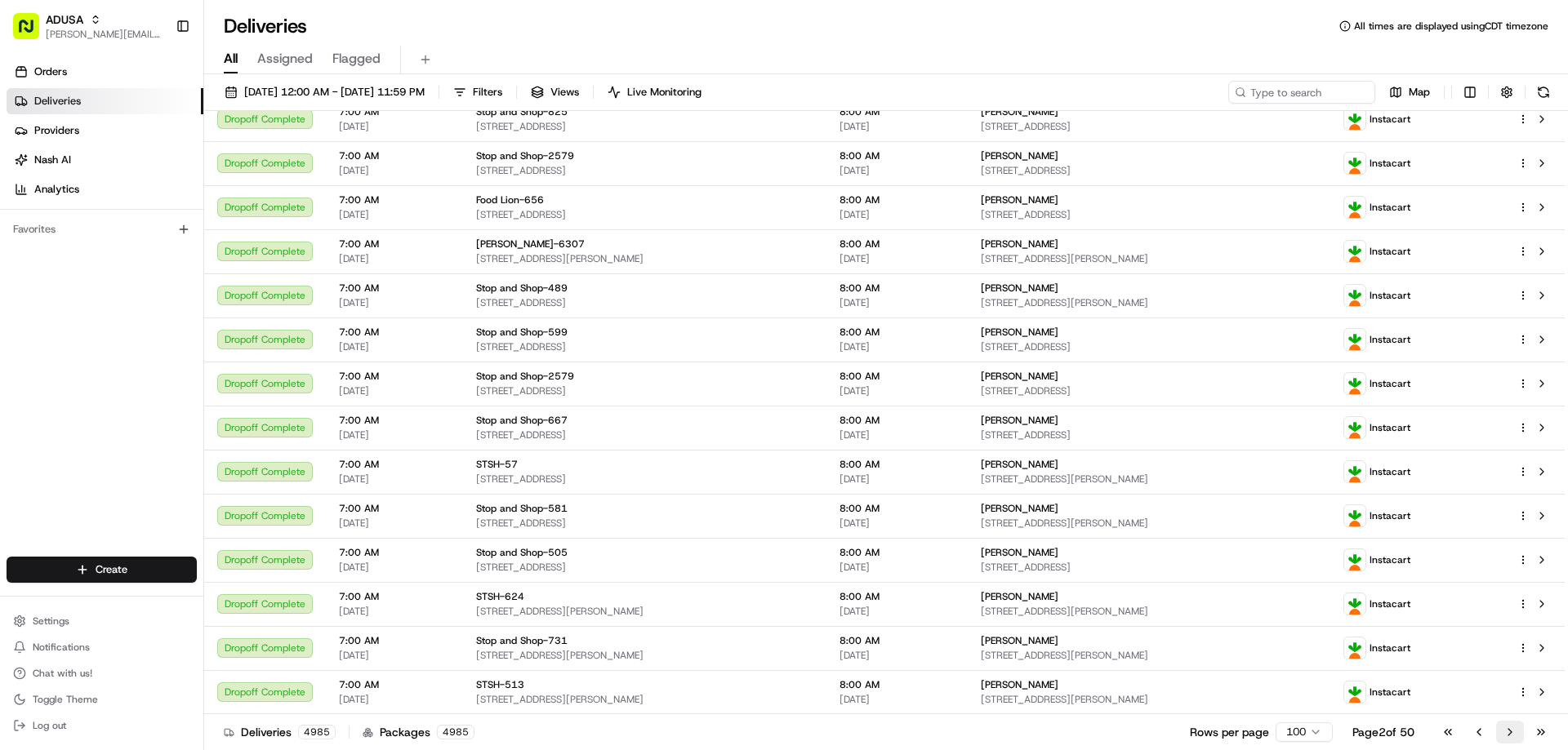
click at [1504, 732] on button "Go to next page" at bounding box center [1510, 732] width 28 height 23
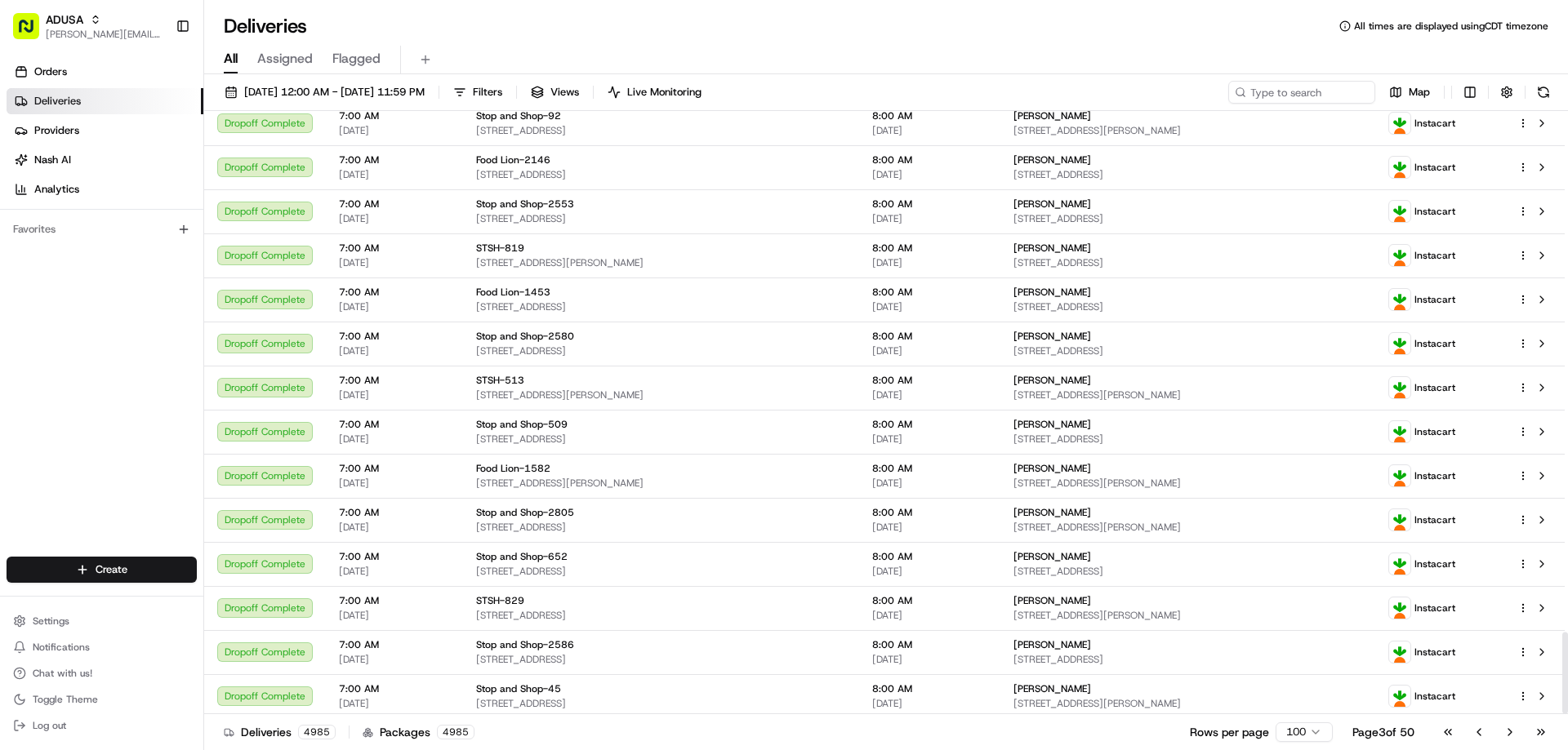
scroll to position [3839, 0]
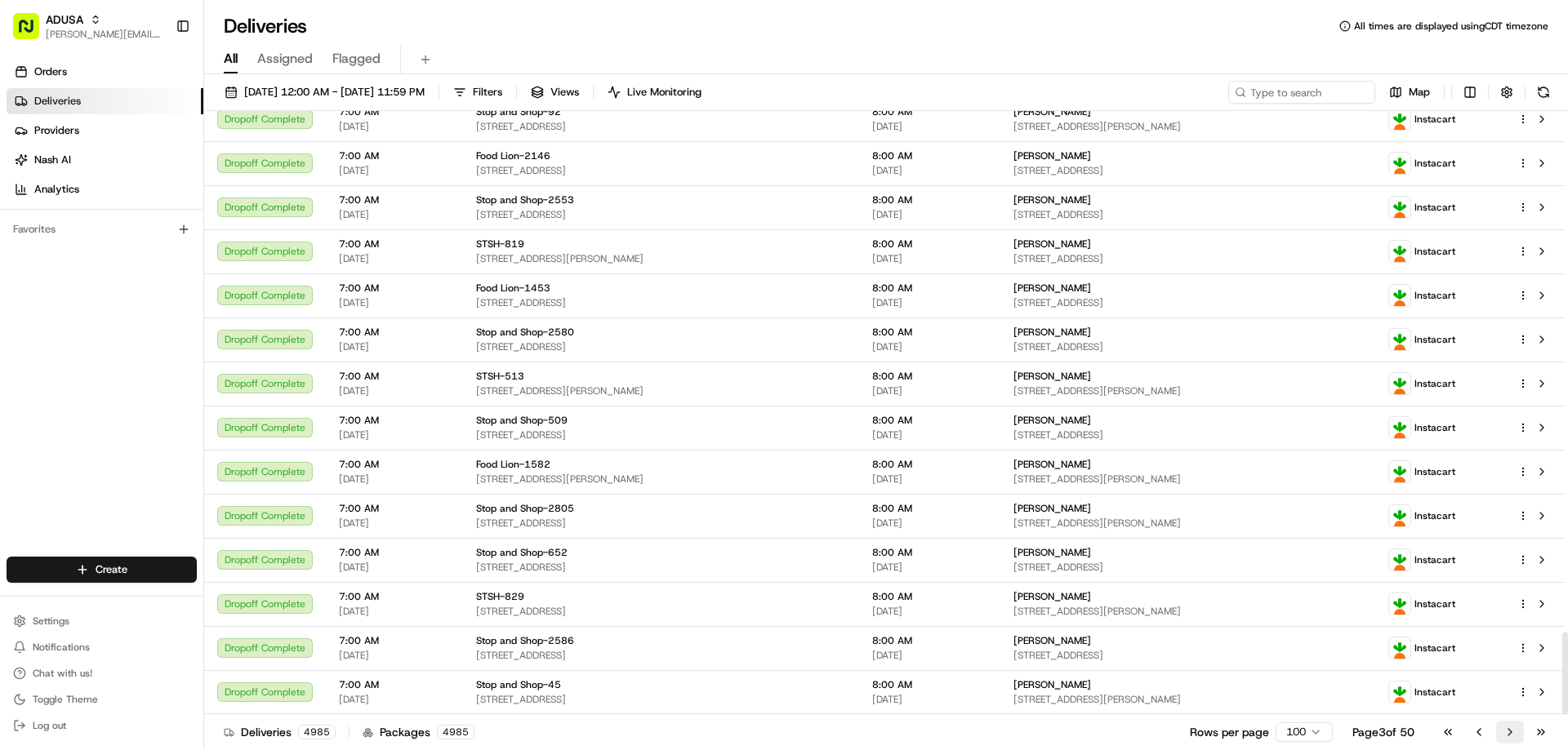
click at [1513, 734] on button "Go to next page" at bounding box center [1510, 732] width 28 height 23
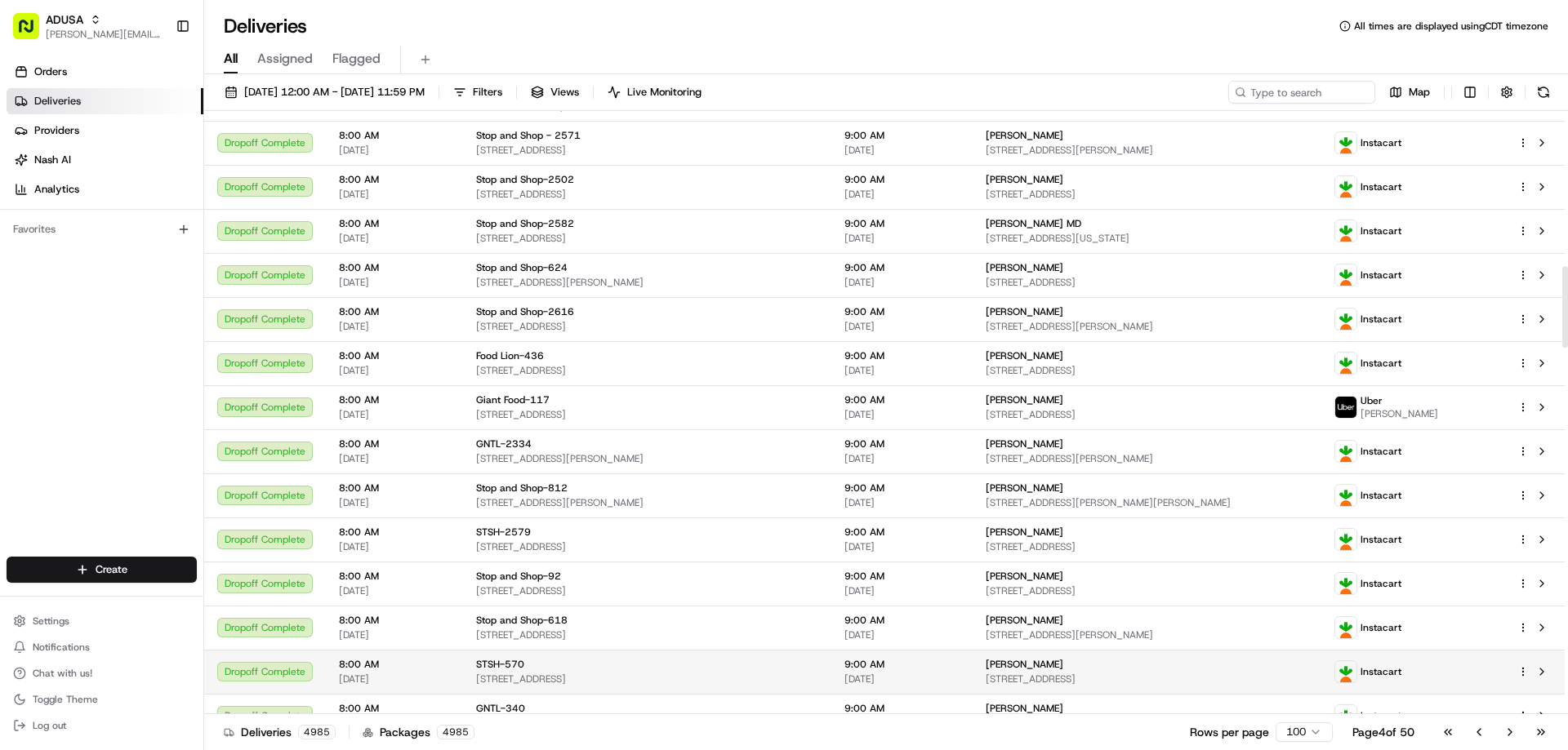
scroll to position [1143, 0]
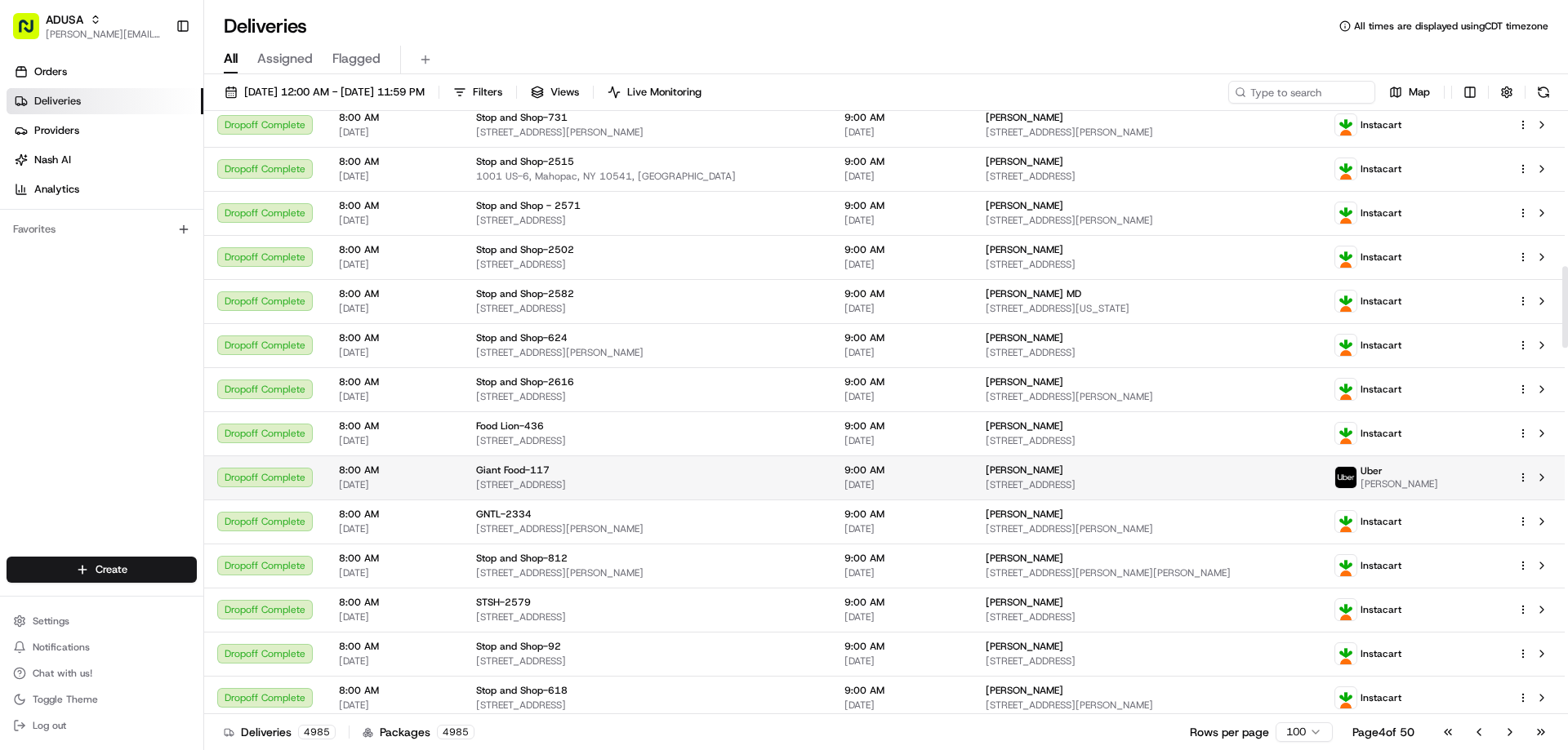
click at [1212, 480] on span "[STREET_ADDRESS]" at bounding box center [1147, 484] width 323 height 13
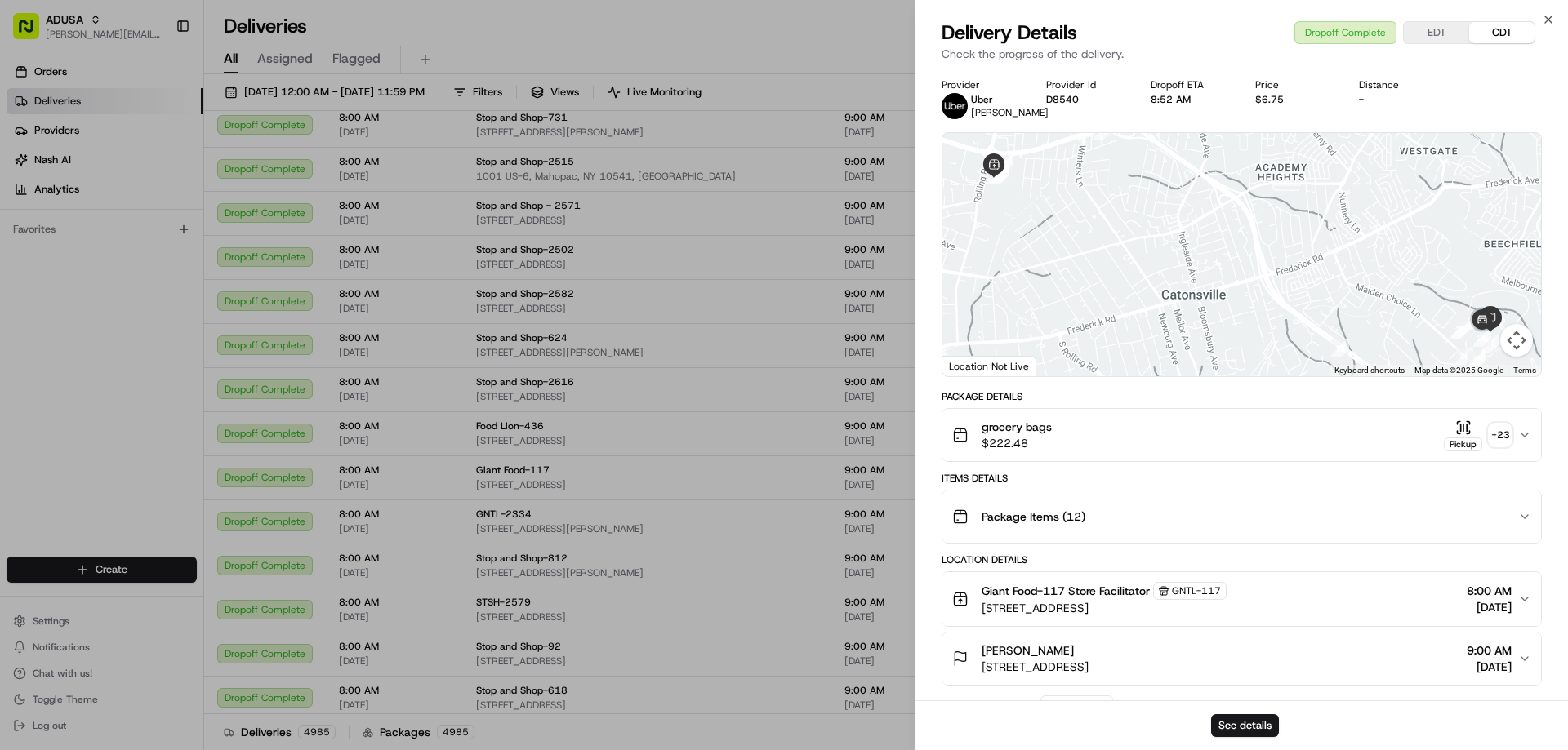
click at [1464, 427] on icon "button" at bounding box center [1463, 427] width 17 height 17
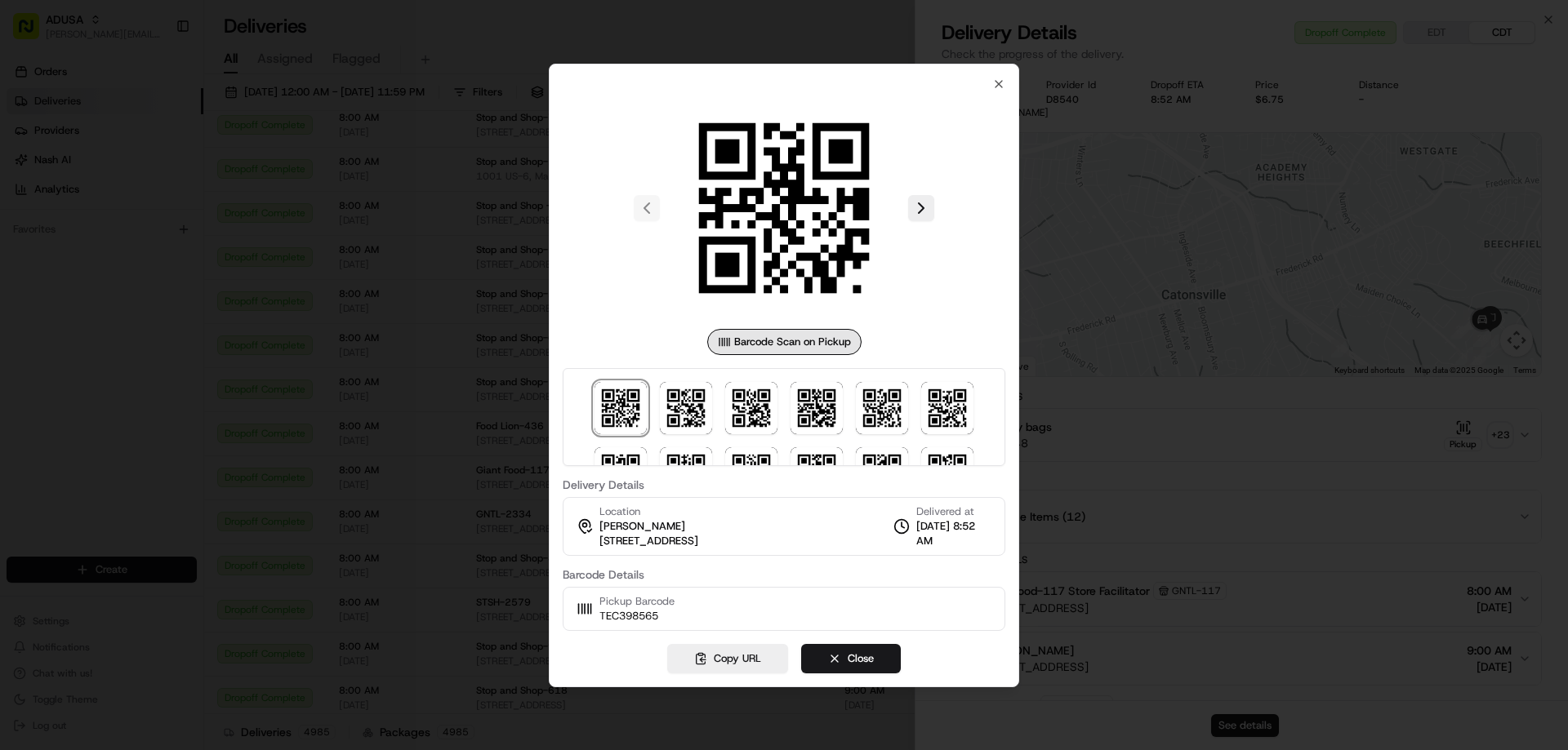
scroll to position [178, 0]
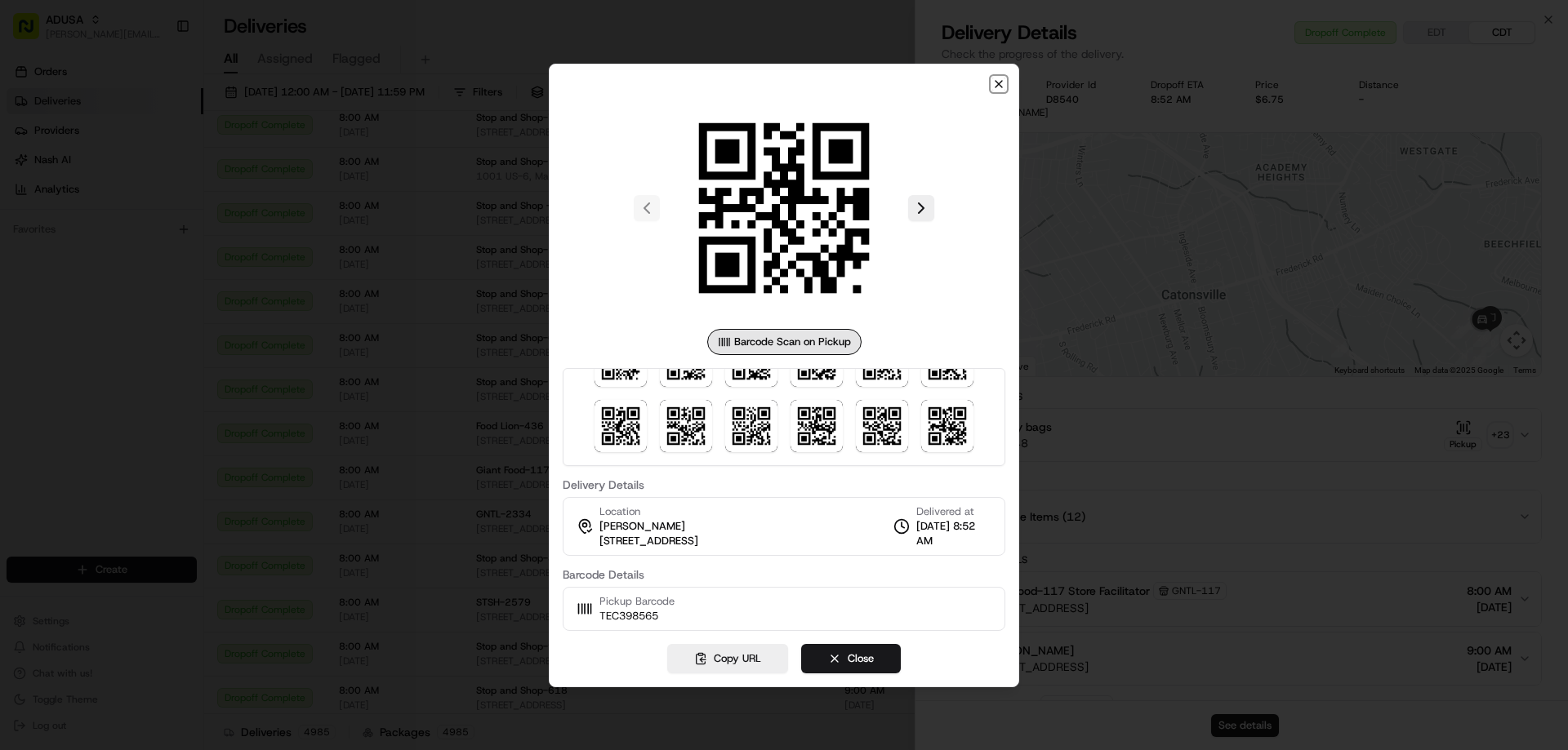
click at [999, 78] on icon "button" at bounding box center [998, 84] width 13 height 13
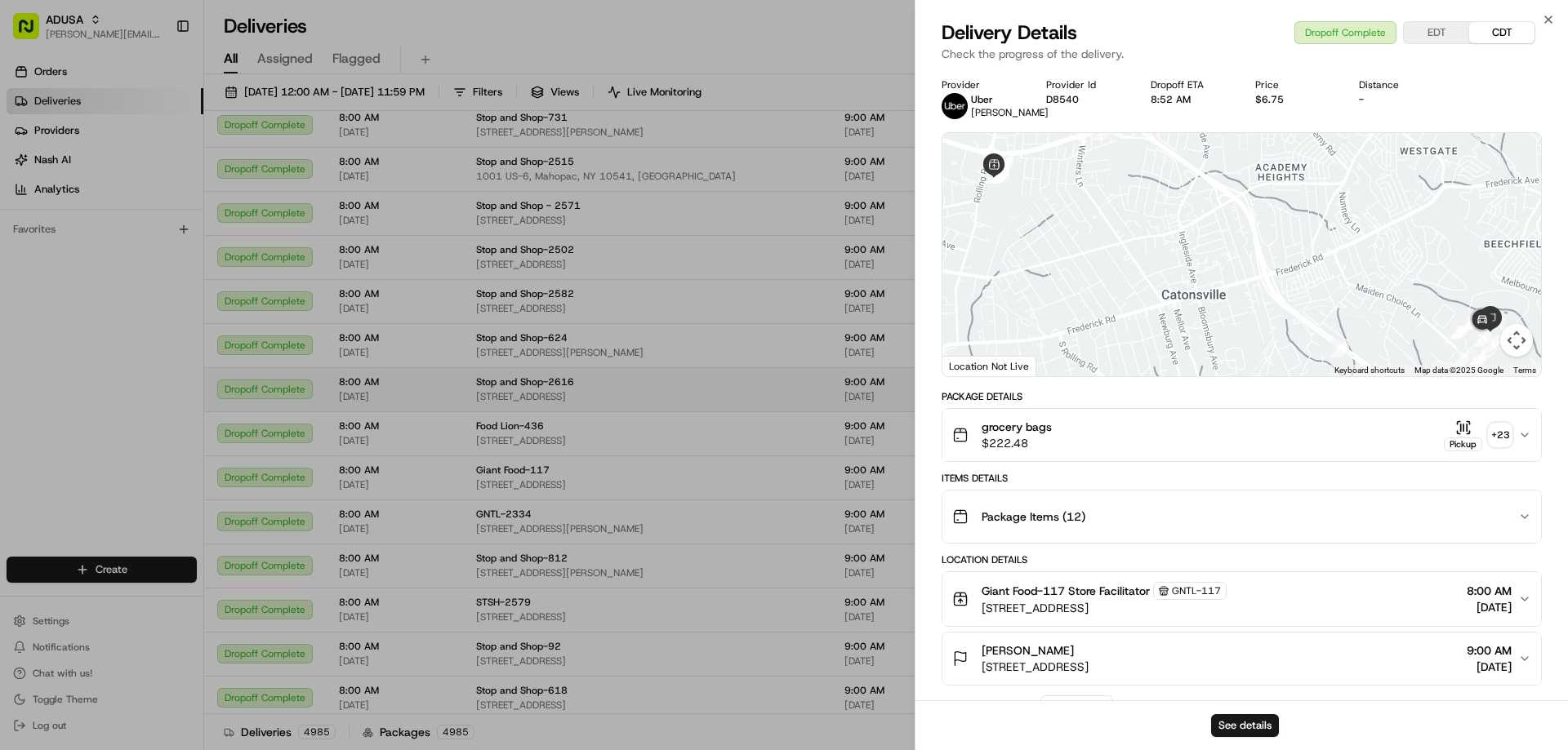
drag, startPoint x: 810, startPoint y: 416, endPoint x: 817, endPoint y: 410, distance: 9.2
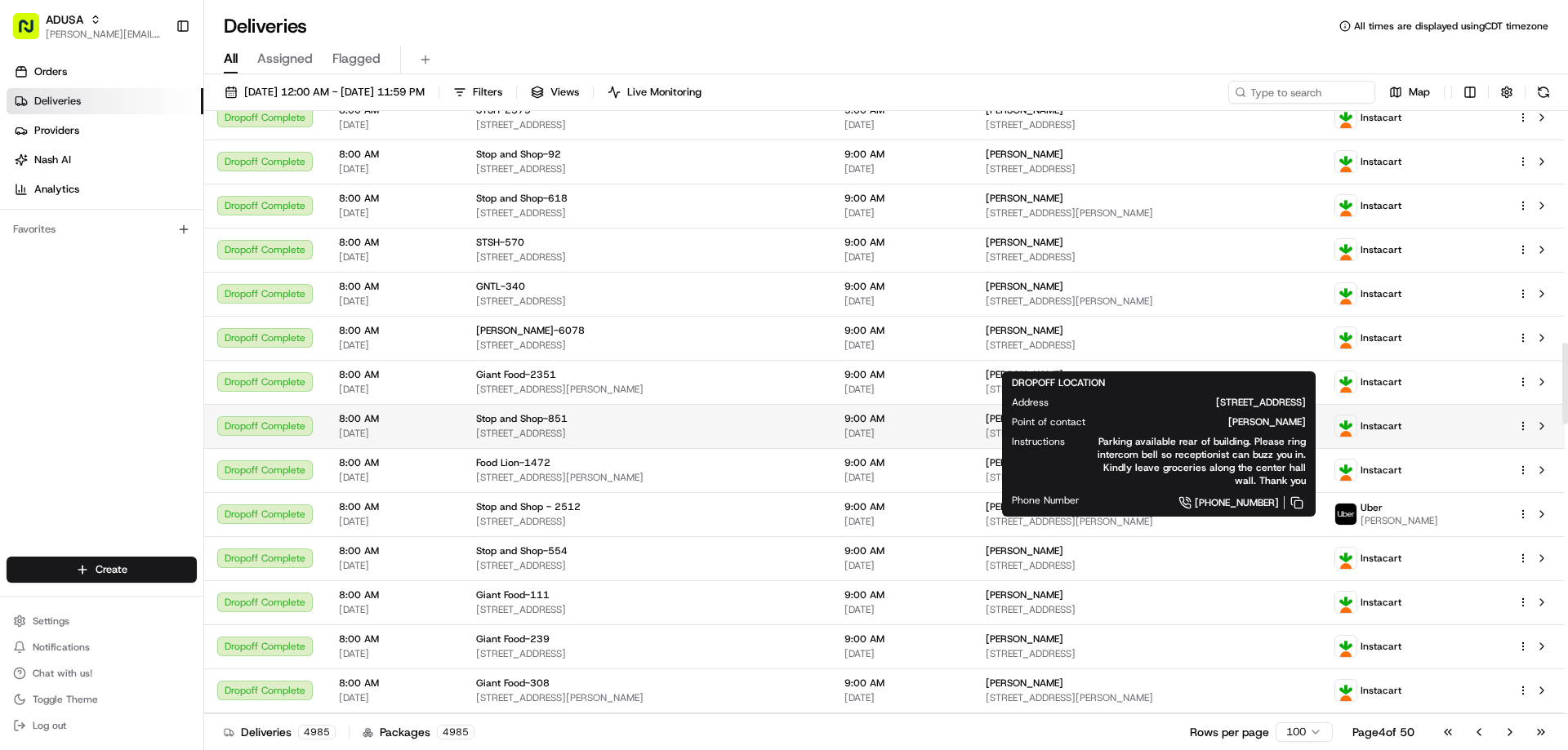
scroll to position [1715, 0]
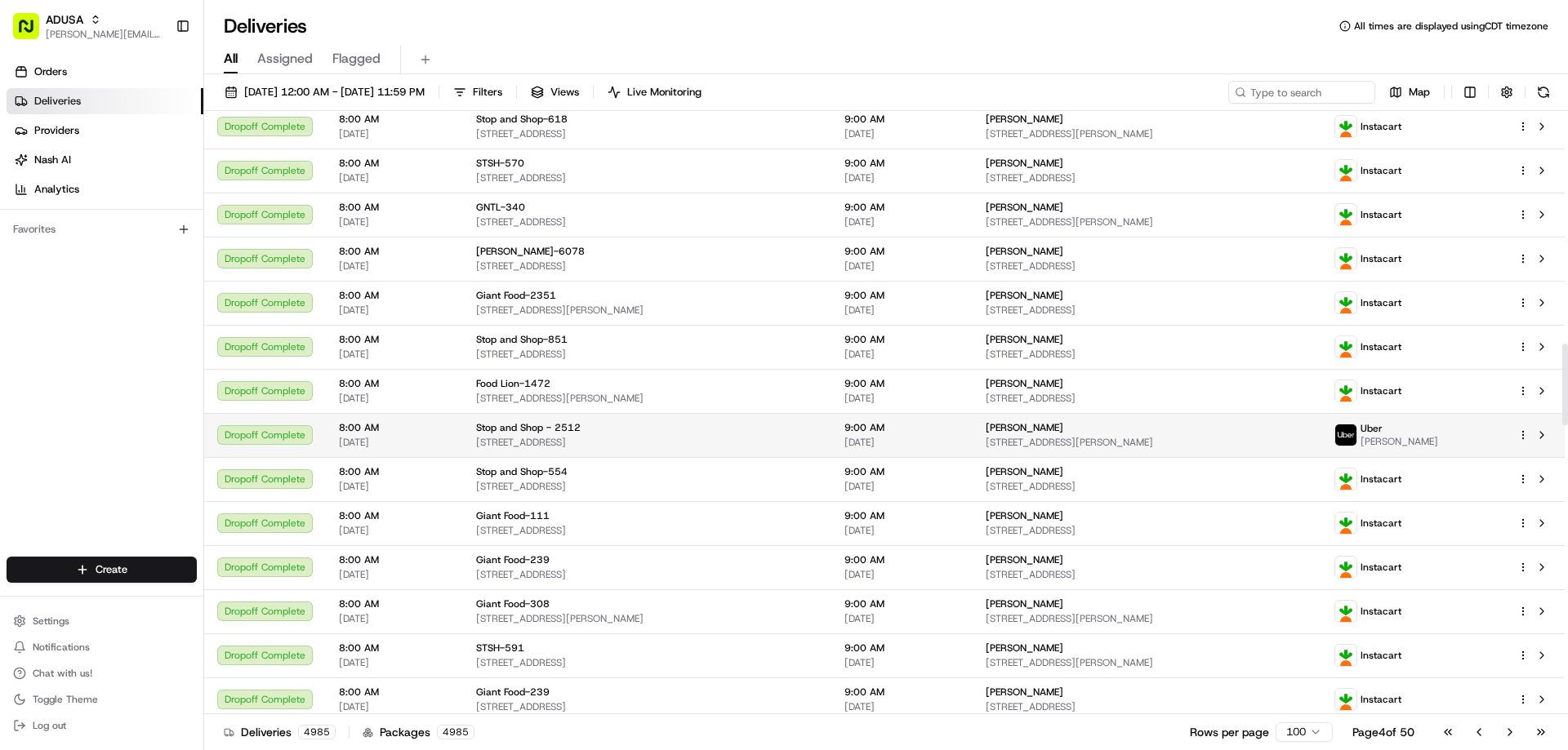
click at [1196, 420] on td "[PERSON_NAME] [STREET_ADDRESS][PERSON_NAME]" at bounding box center [1147, 435] width 348 height 44
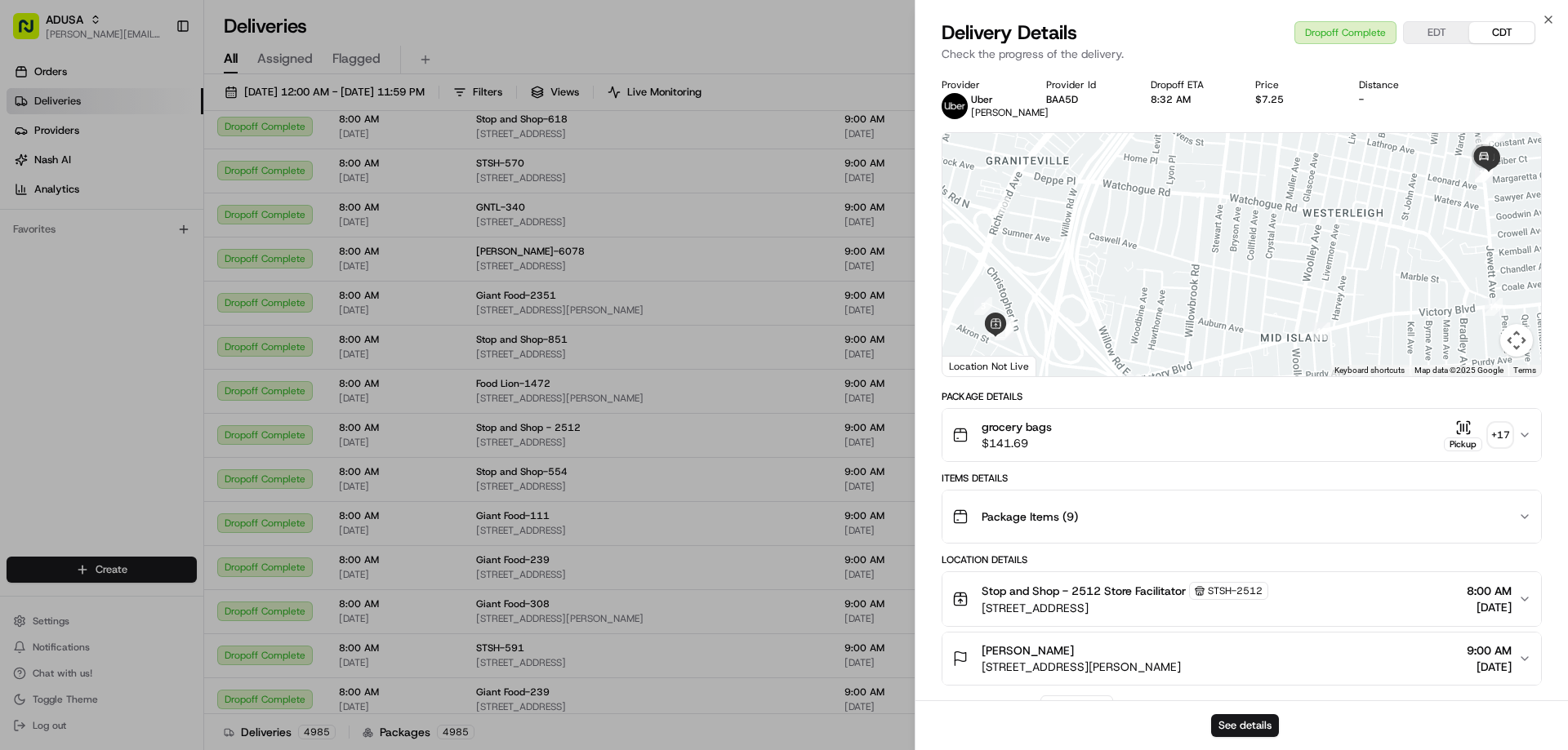
click at [1468, 436] on icon "button" at bounding box center [1463, 427] width 17 height 17
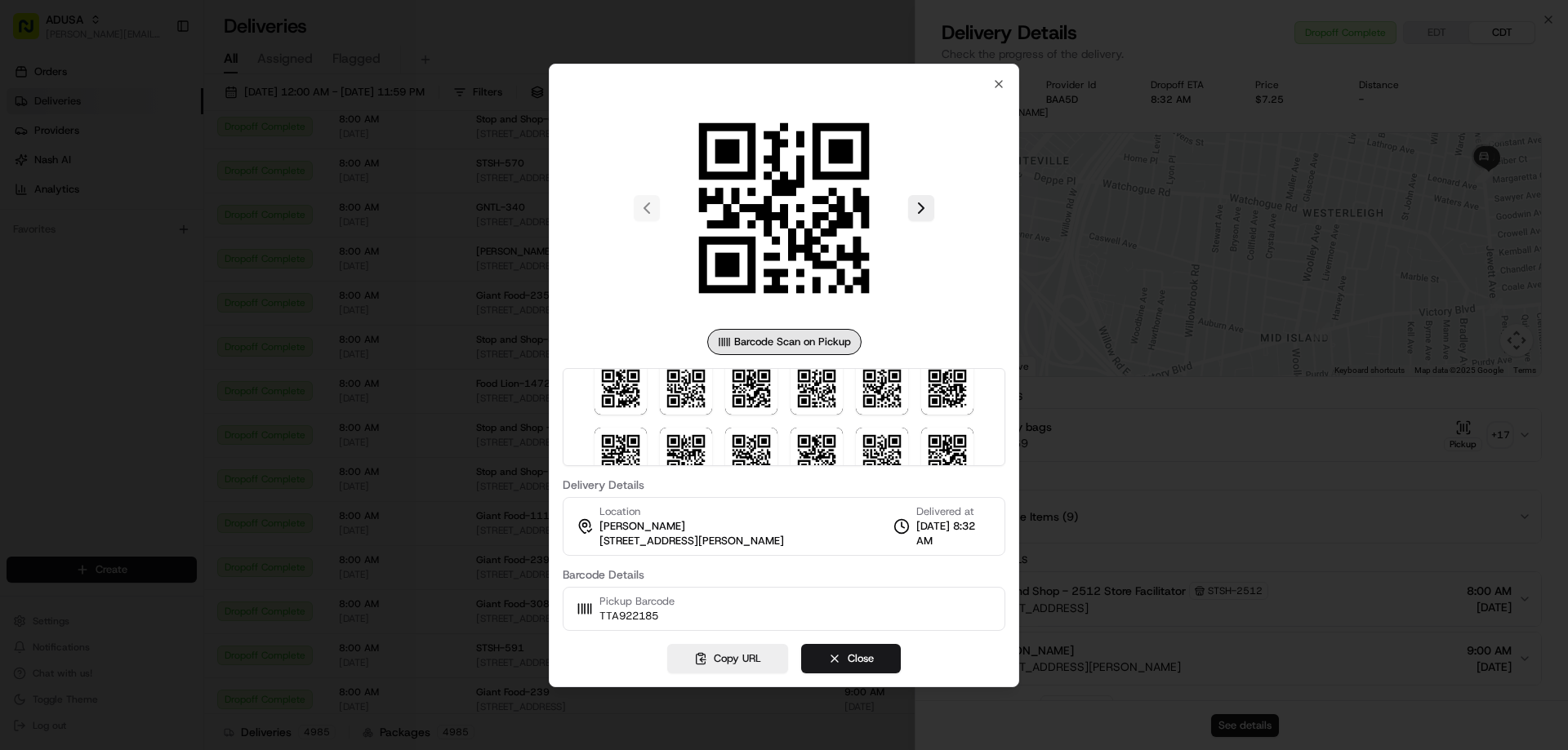
scroll to position [113, 0]
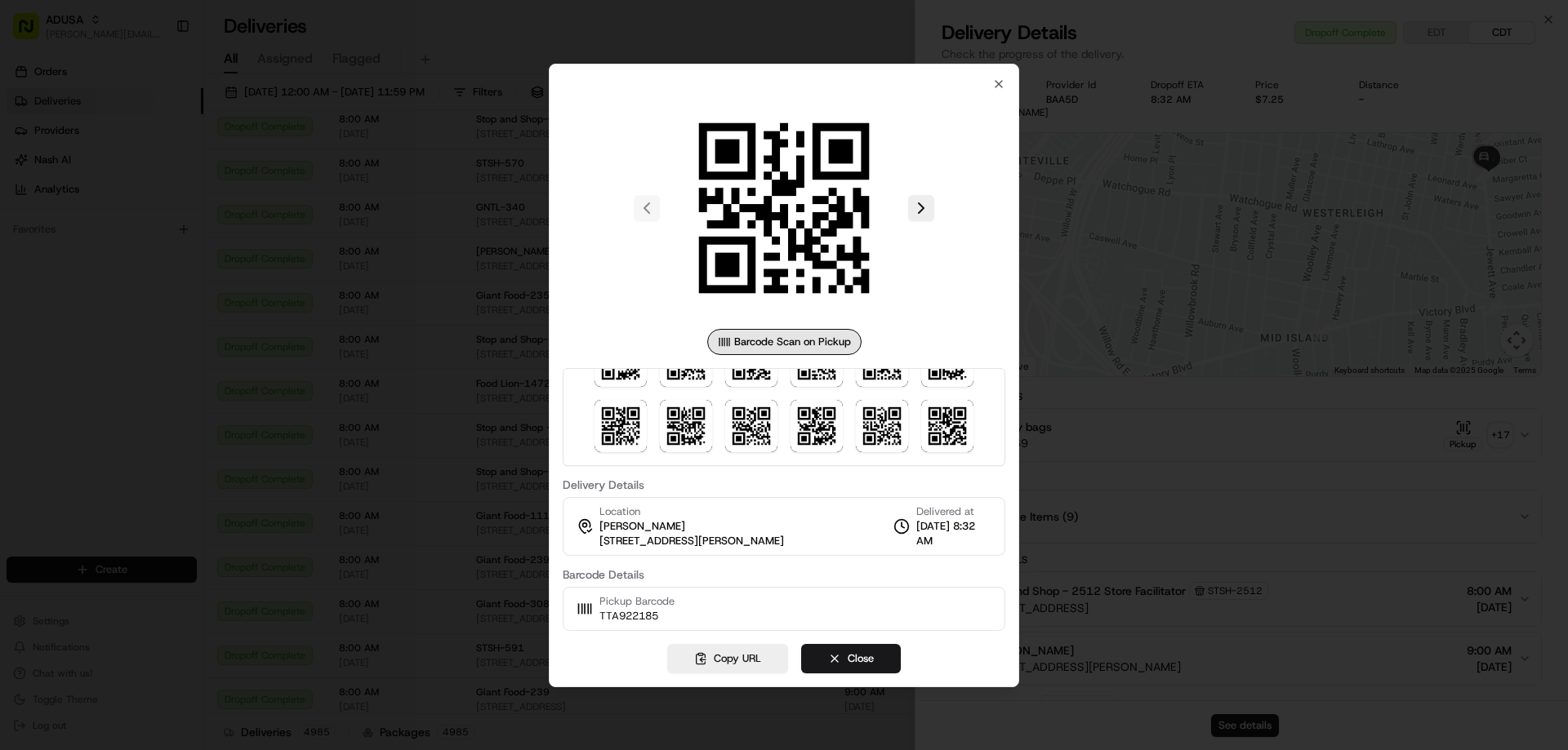
click at [1090, 315] on div at bounding box center [784, 375] width 1568 height 750
